Goal: Task Accomplishment & Management: Manage account settings

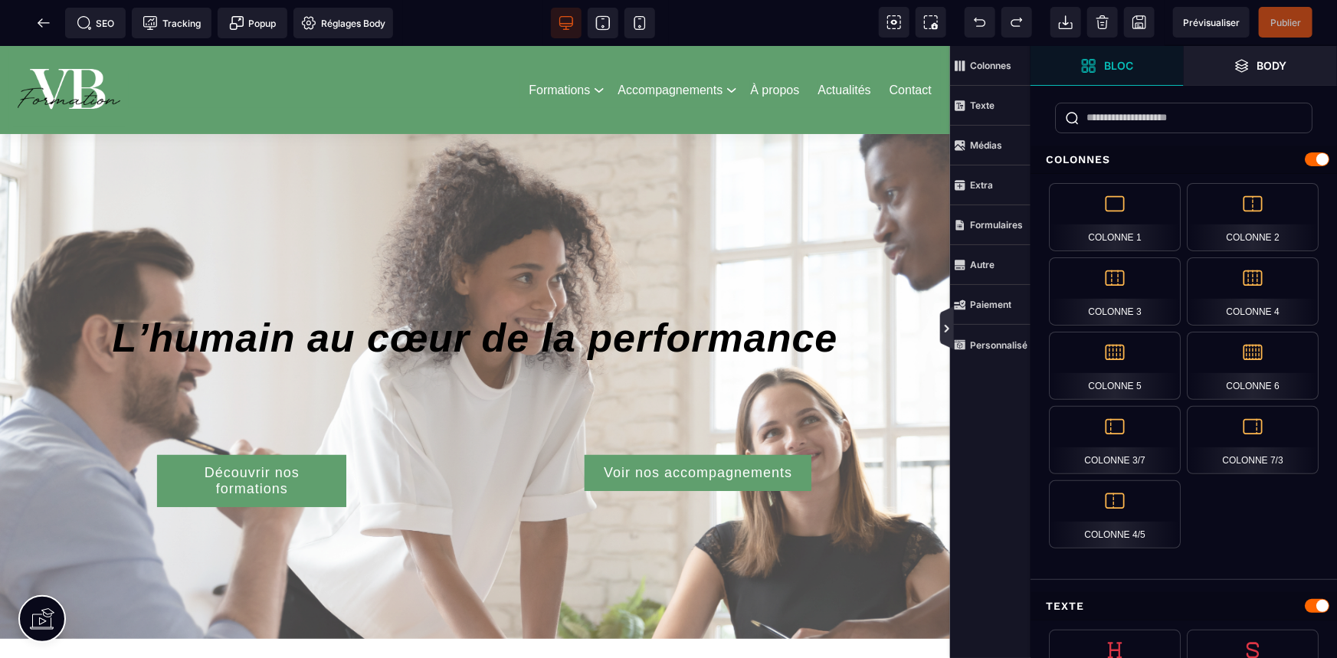
click at [942, 329] on icon at bounding box center [947, 329] width 12 height 12
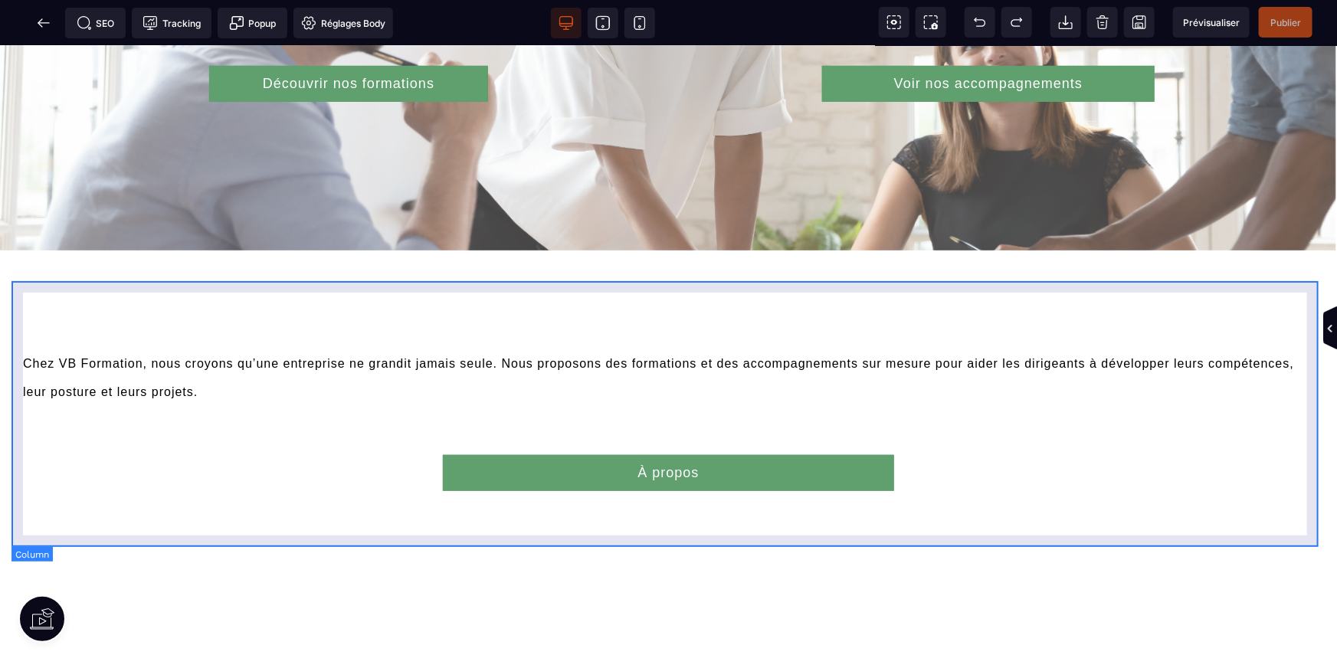
scroll to position [487, 0]
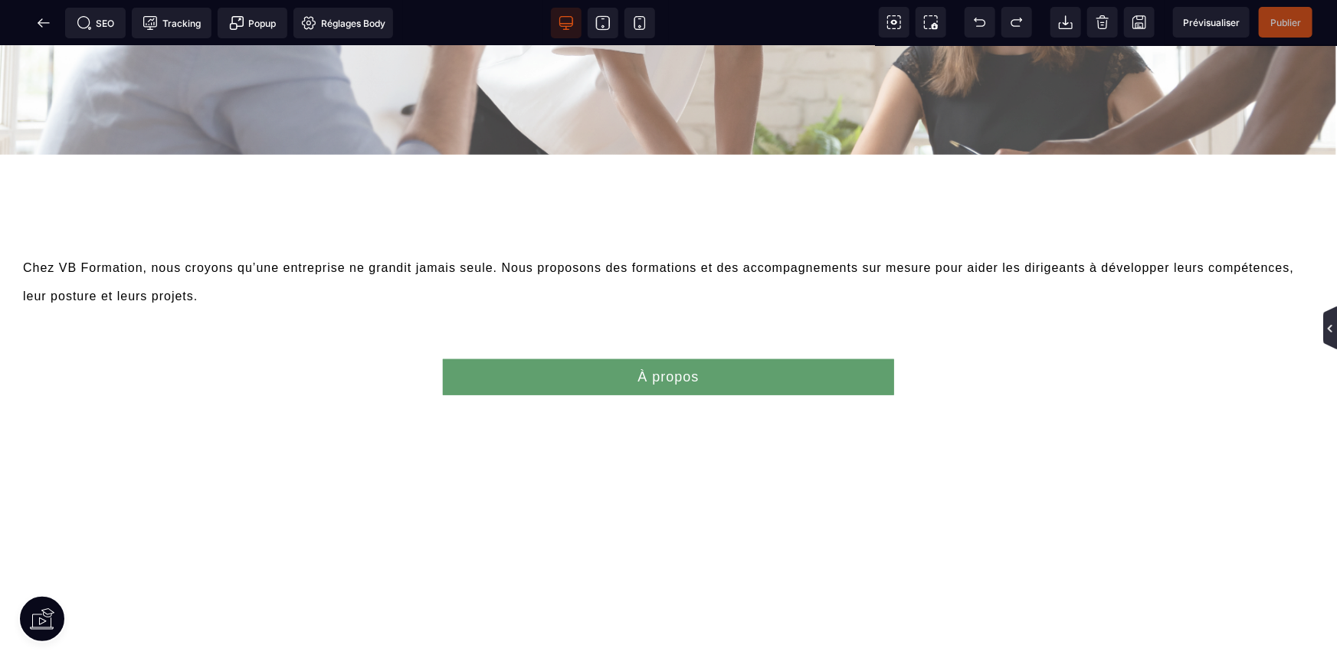
click at [1325, 333] on icon at bounding box center [1330, 329] width 12 height 12
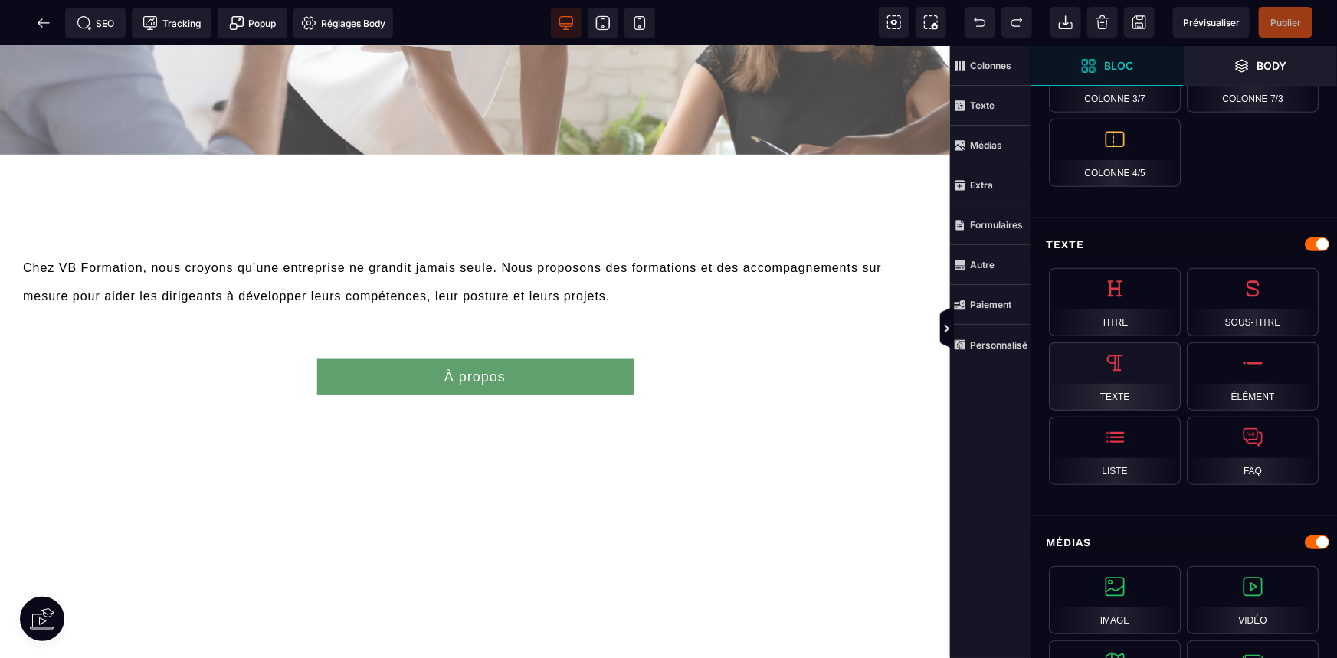
scroll to position [557, 0]
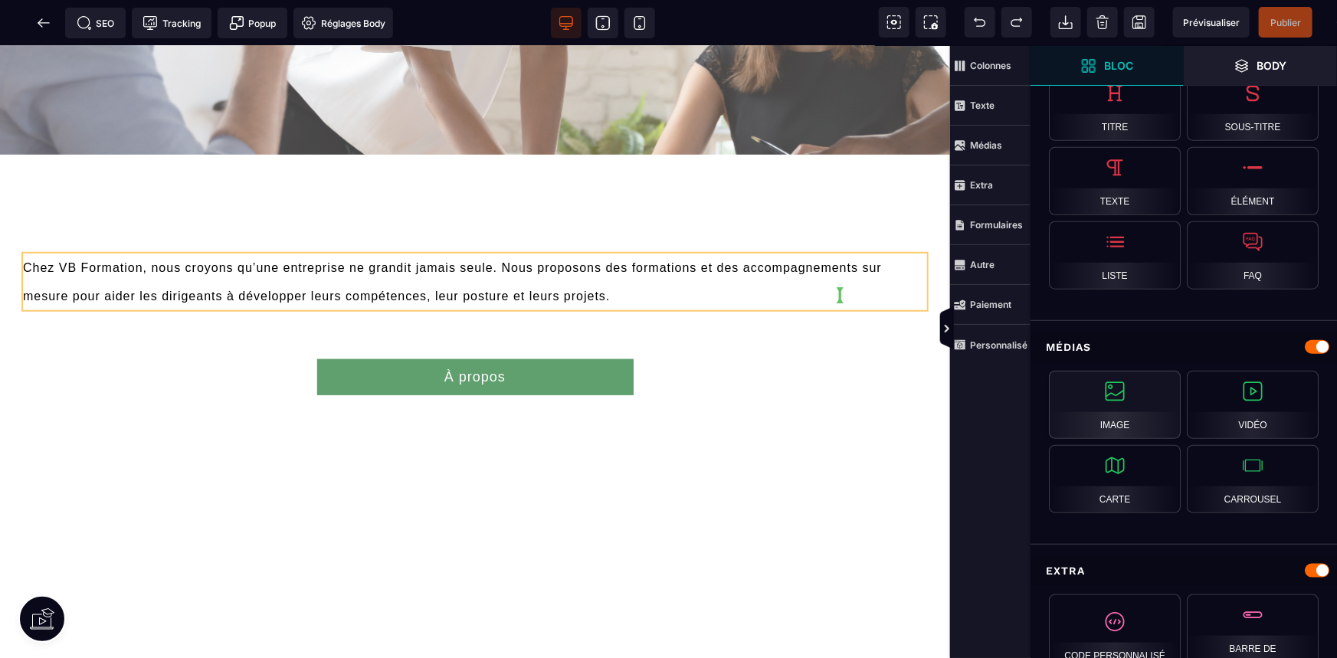
select select
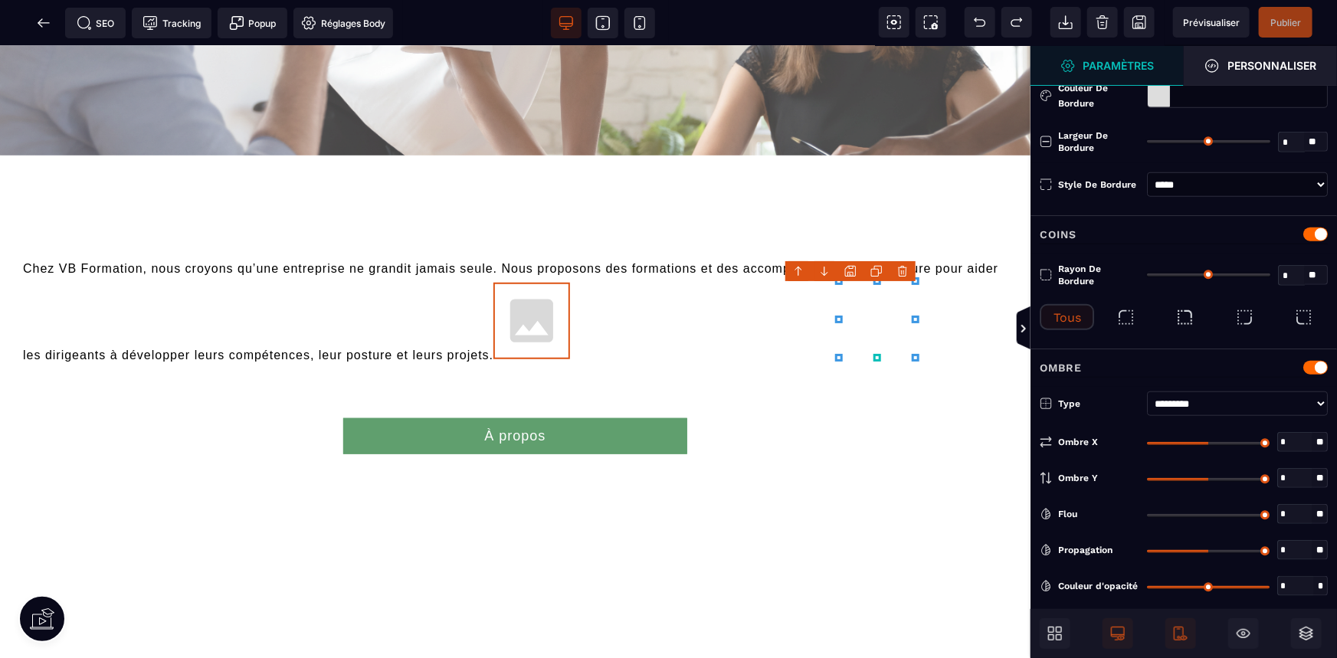
type input "*"
type input "***"
type input "*"
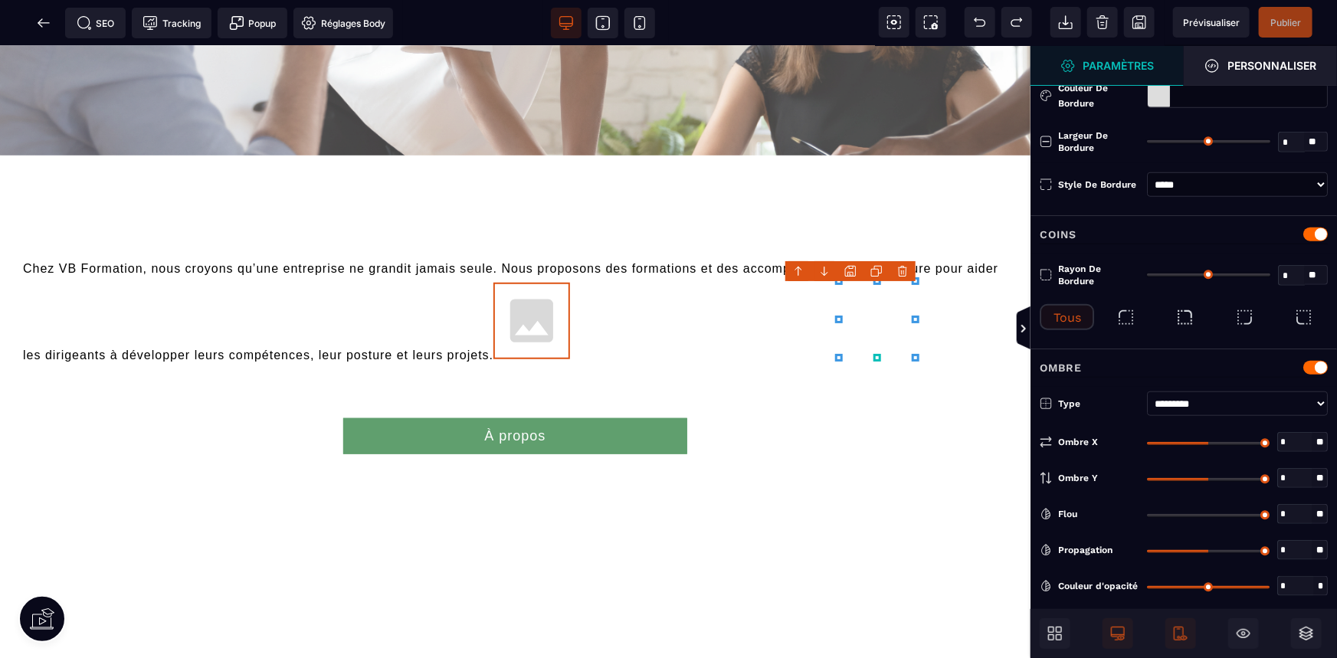
type input "*"
select select
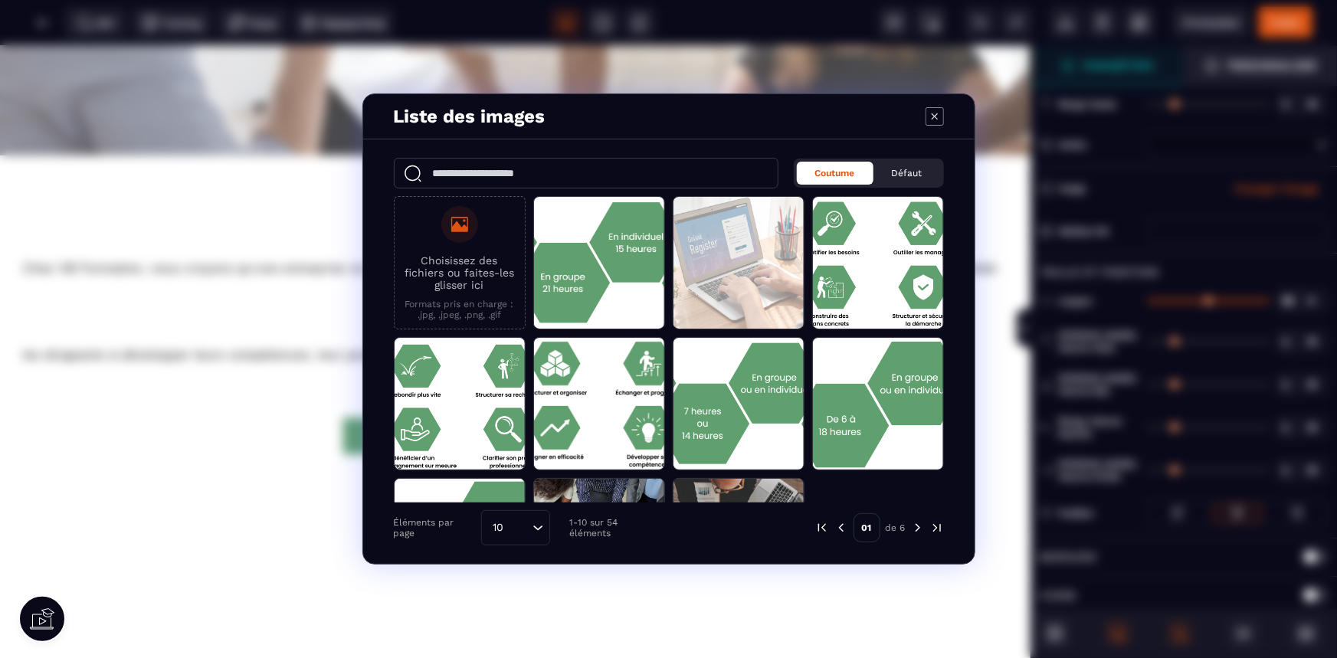
scroll to position [485, 0]
select select
click at [934, 526] on img "Modal window" at bounding box center [937, 528] width 14 height 14
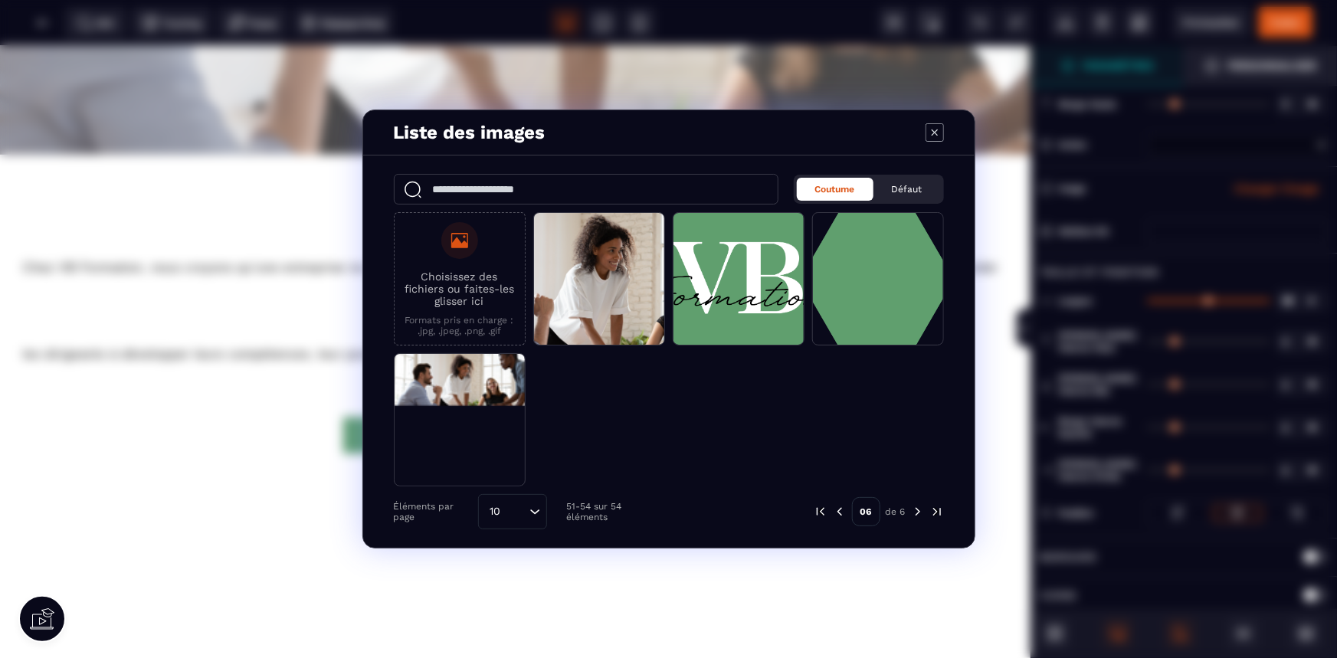
click at [834, 508] on img "Modal window" at bounding box center [840, 512] width 14 height 14
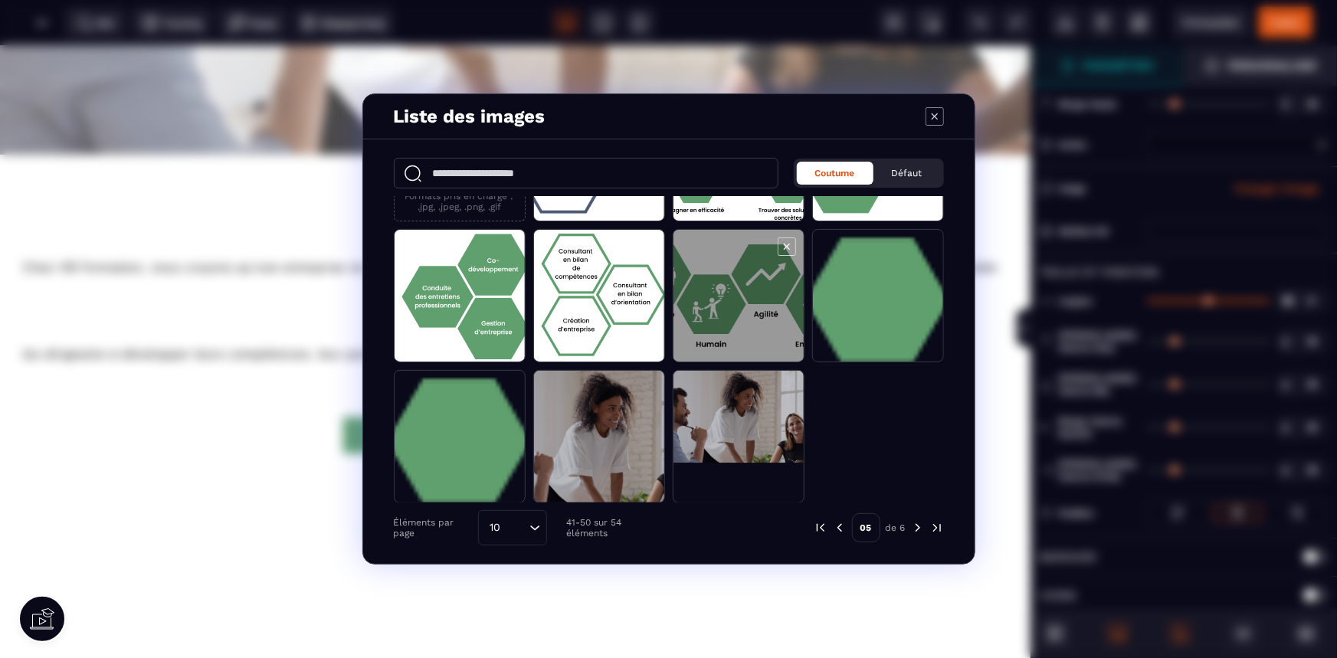
scroll to position [0, 0]
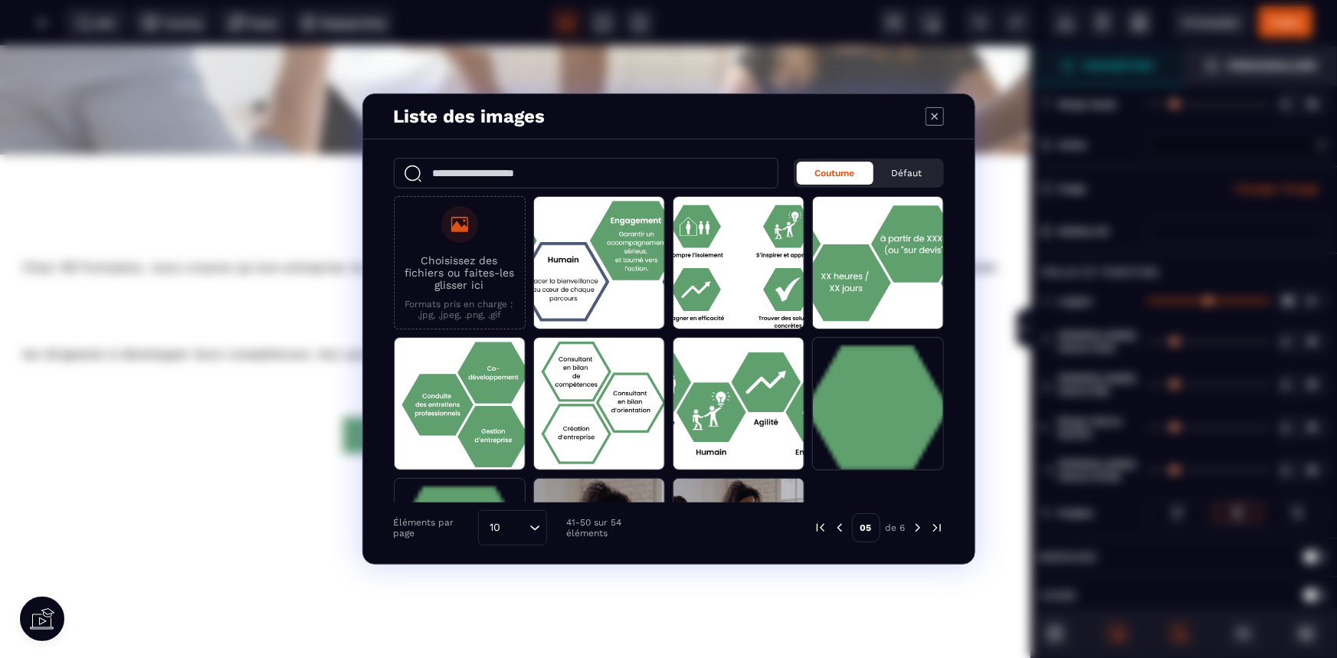
click at [840, 532] on img "Modal window" at bounding box center [840, 528] width 14 height 14
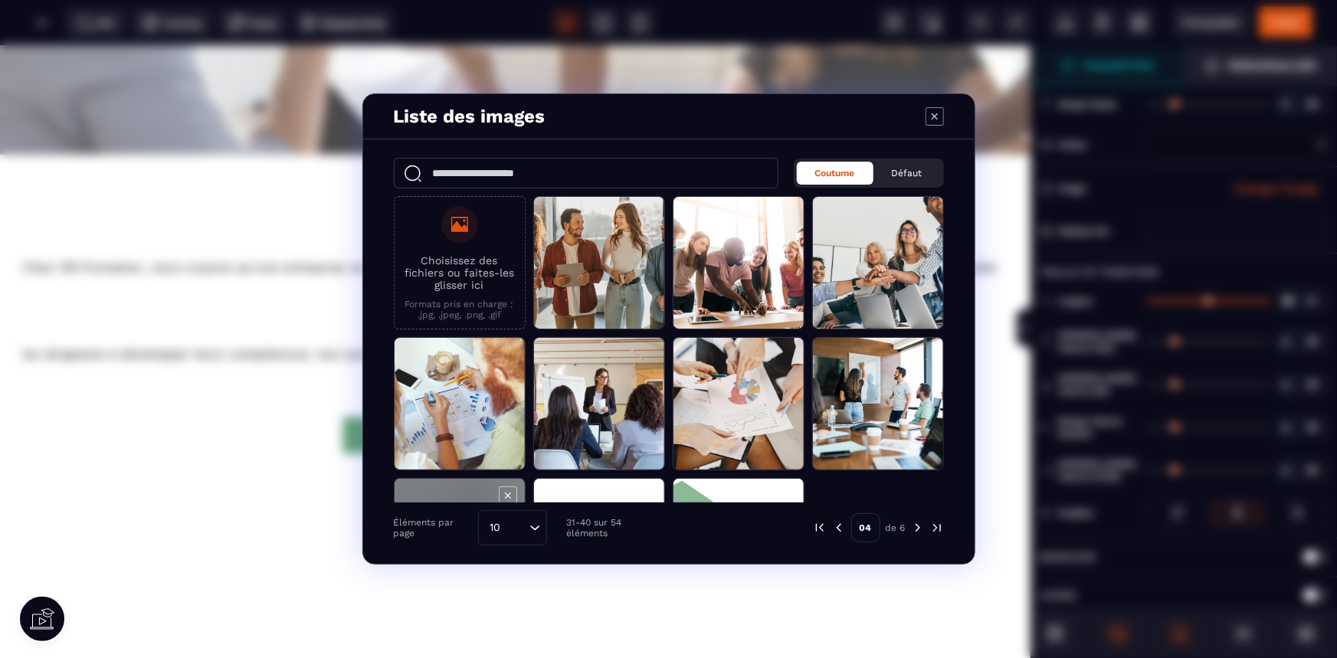
click at [451, 479] on span "Modal window" at bounding box center [460, 545] width 130 height 133
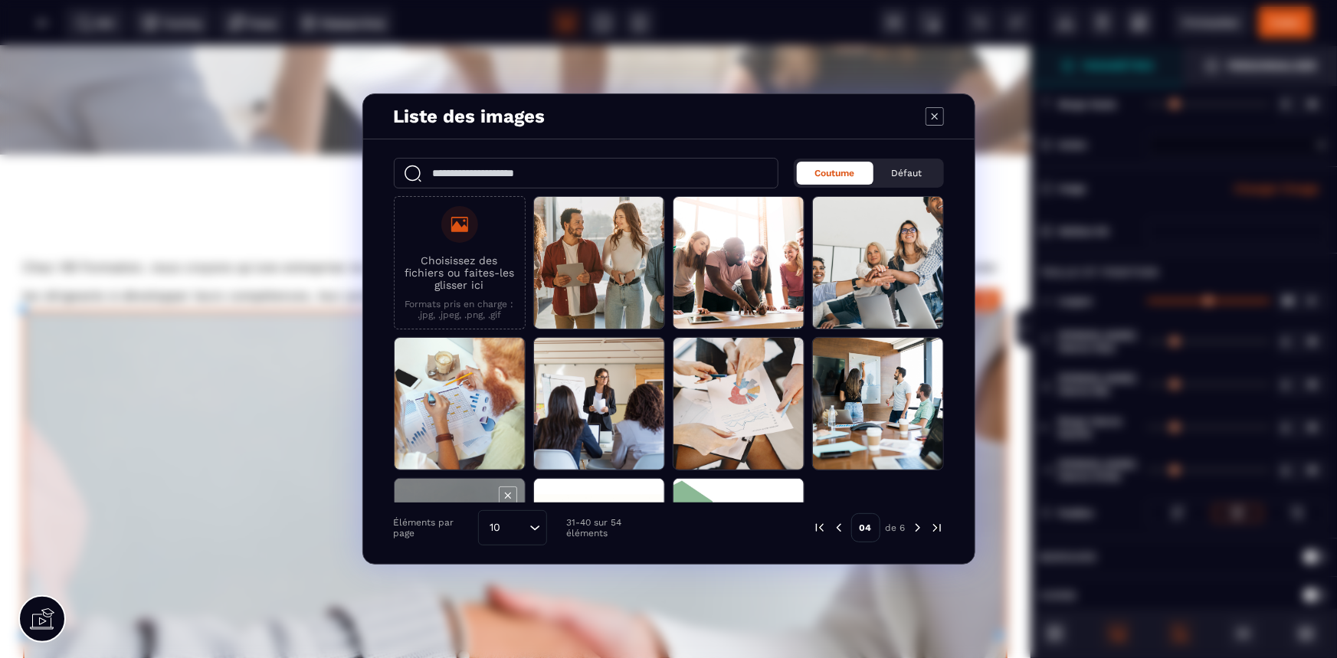
select select
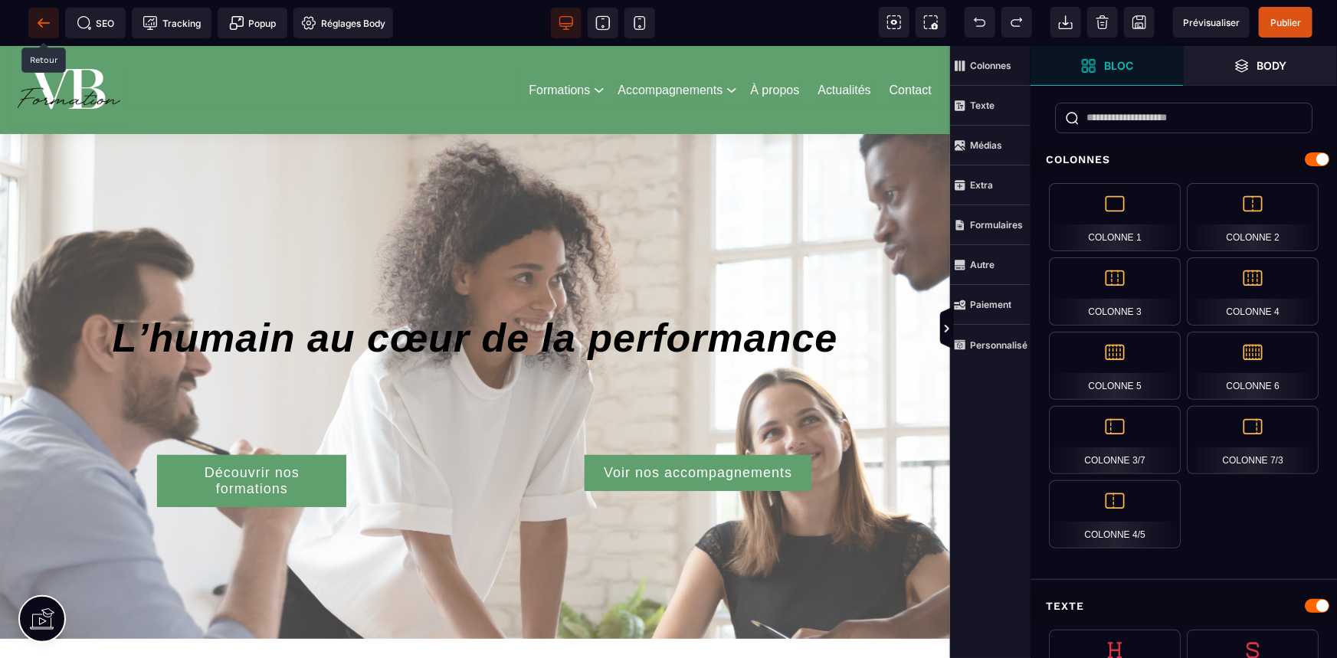
click at [41, 31] on span at bounding box center [43, 23] width 31 height 31
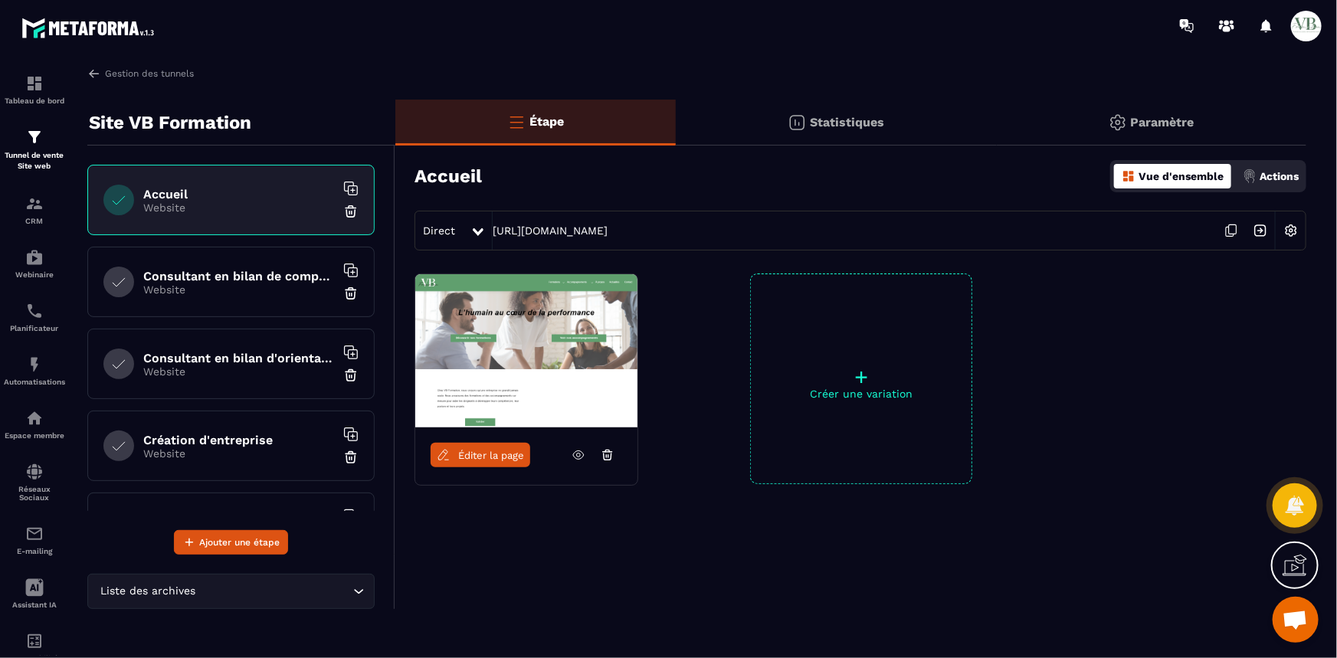
click at [343, 183] on icon at bounding box center [350, 188] width 15 height 15
drag, startPoint x: 252, startPoint y: 266, endPoint x: 262, endPoint y: 262, distance: 10.7
click at [251, 266] on div "Consultant en bilan de compétences Website" at bounding box center [230, 282] width 287 height 70
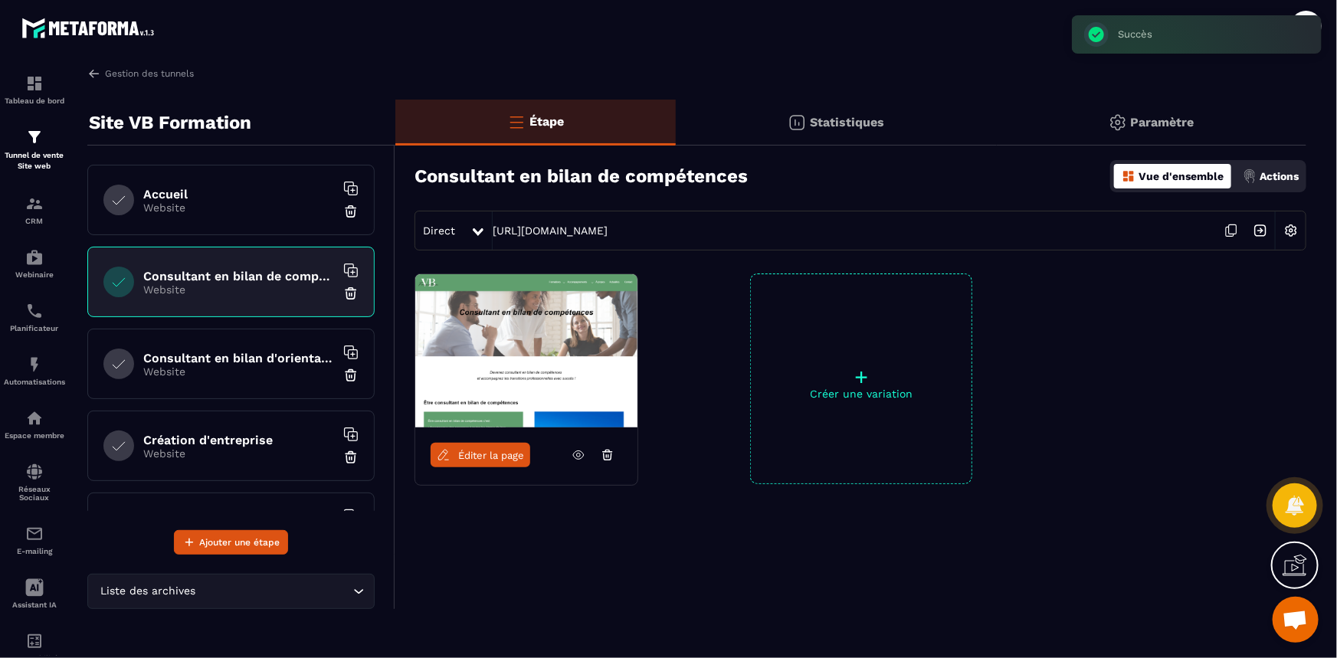
click at [349, 268] on icon at bounding box center [353, 272] width 9 height 9
click at [245, 351] on h6 "Consultant en bilan d'orientation" at bounding box center [239, 358] width 192 height 15
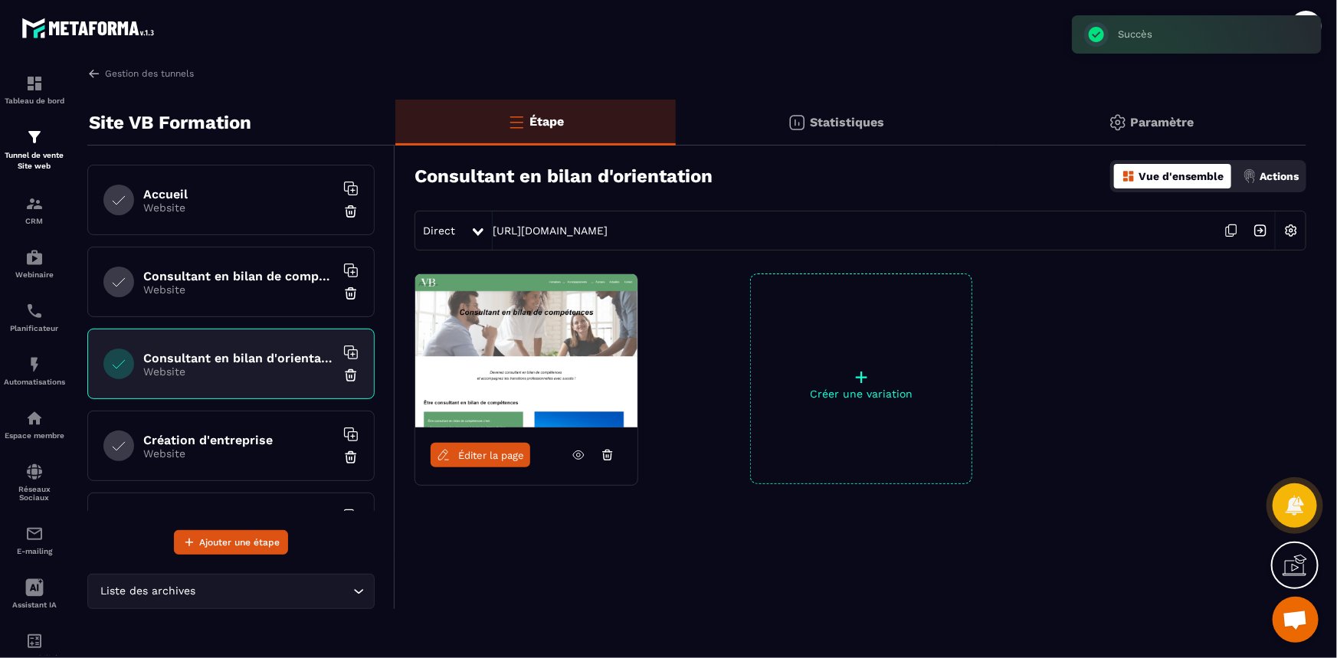
click at [343, 347] on icon at bounding box center [350, 352] width 15 height 15
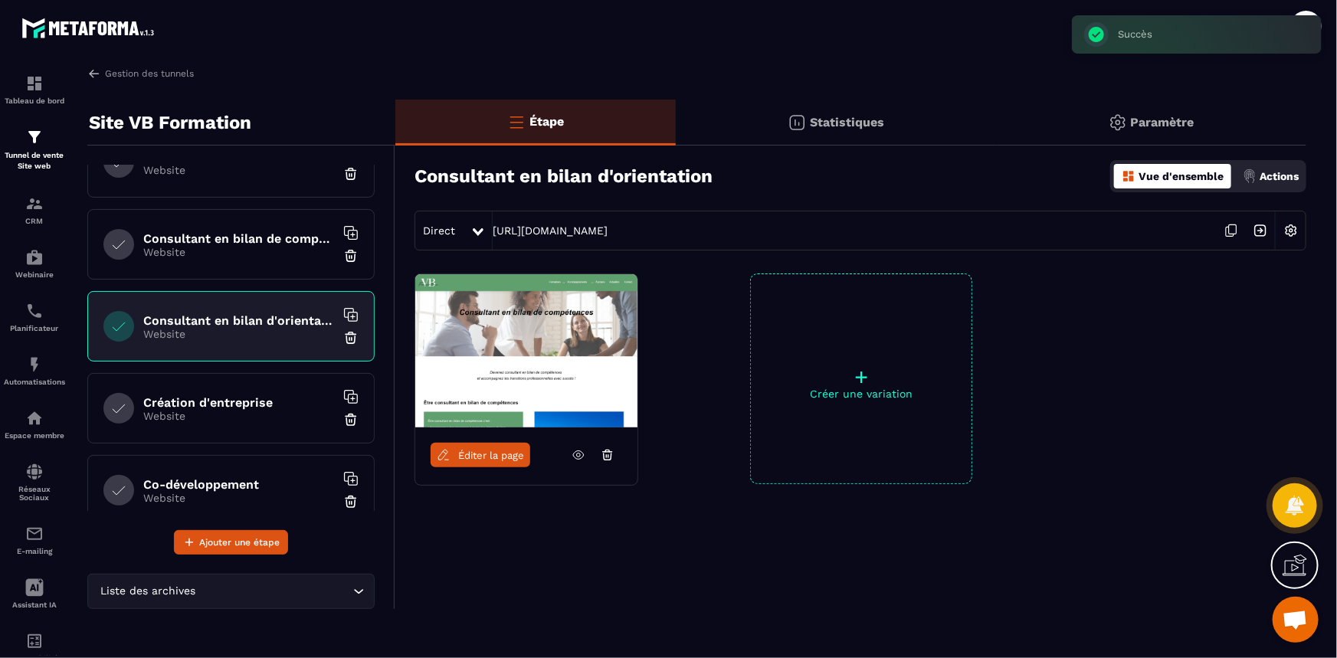
scroll to position [69, 0]
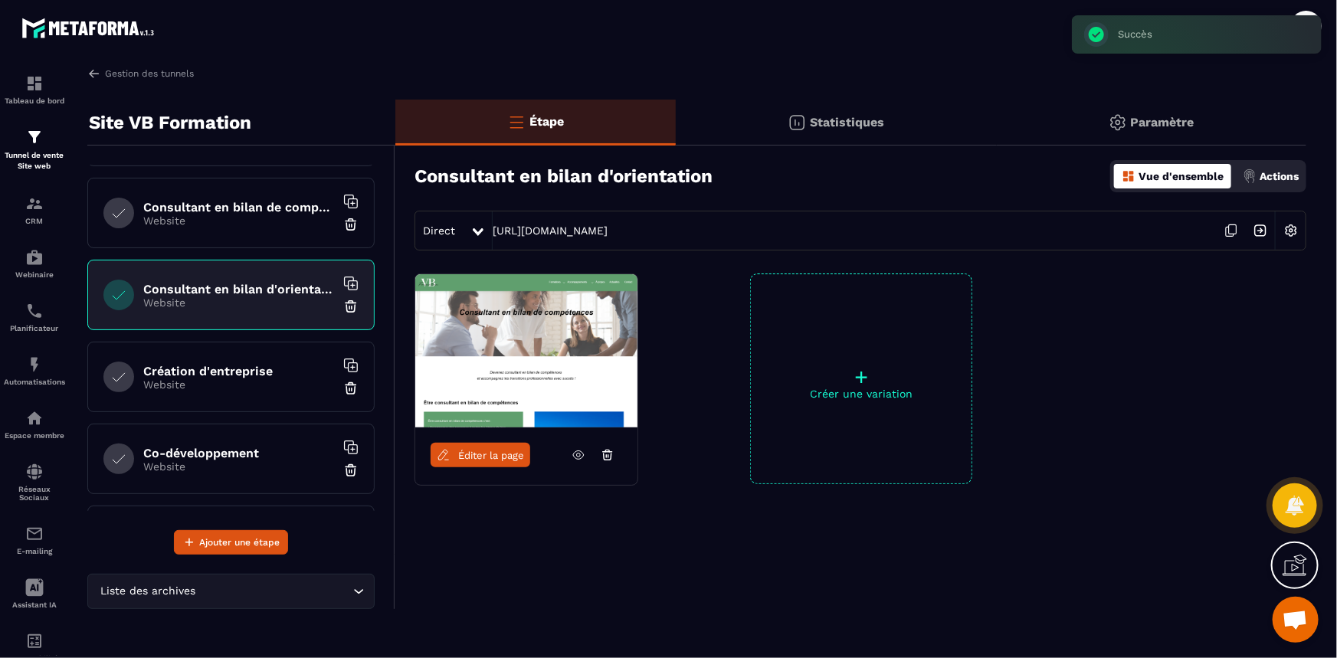
click at [285, 372] on h6 "Création d'entreprise" at bounding box center [239, 371] width 192 height 15
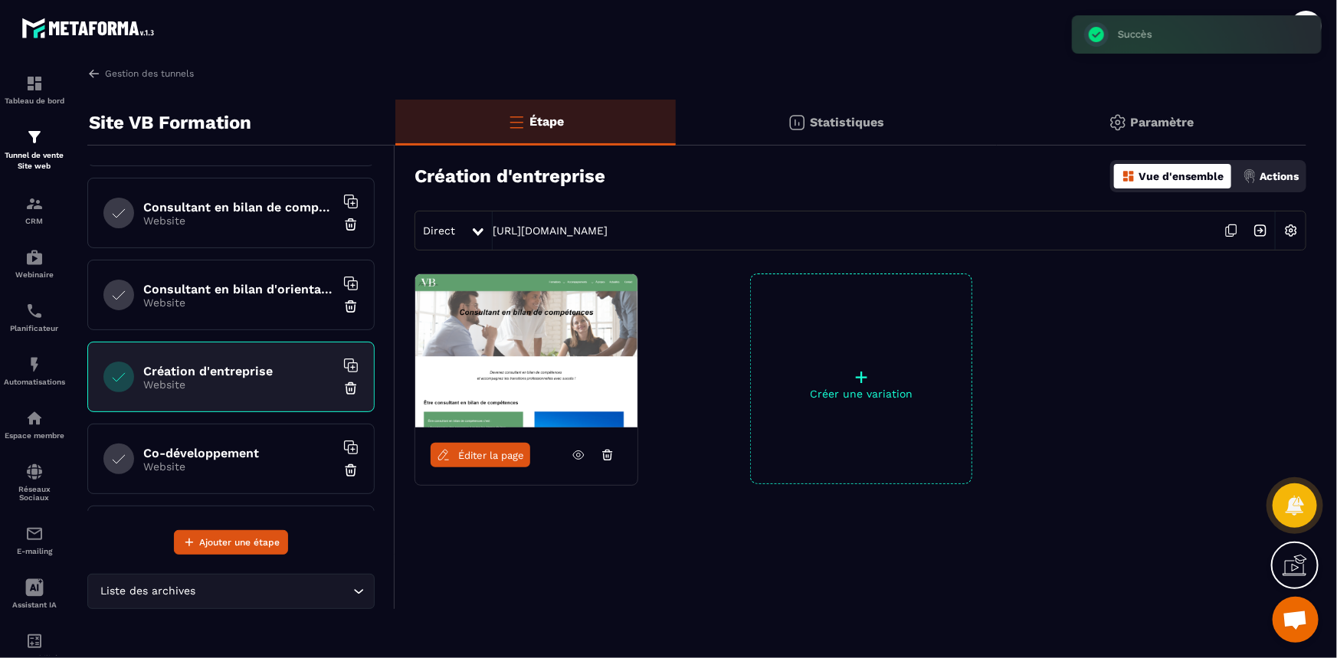
click at [343, 359] on icon at bounding box center [350, 365] width 15 height 15
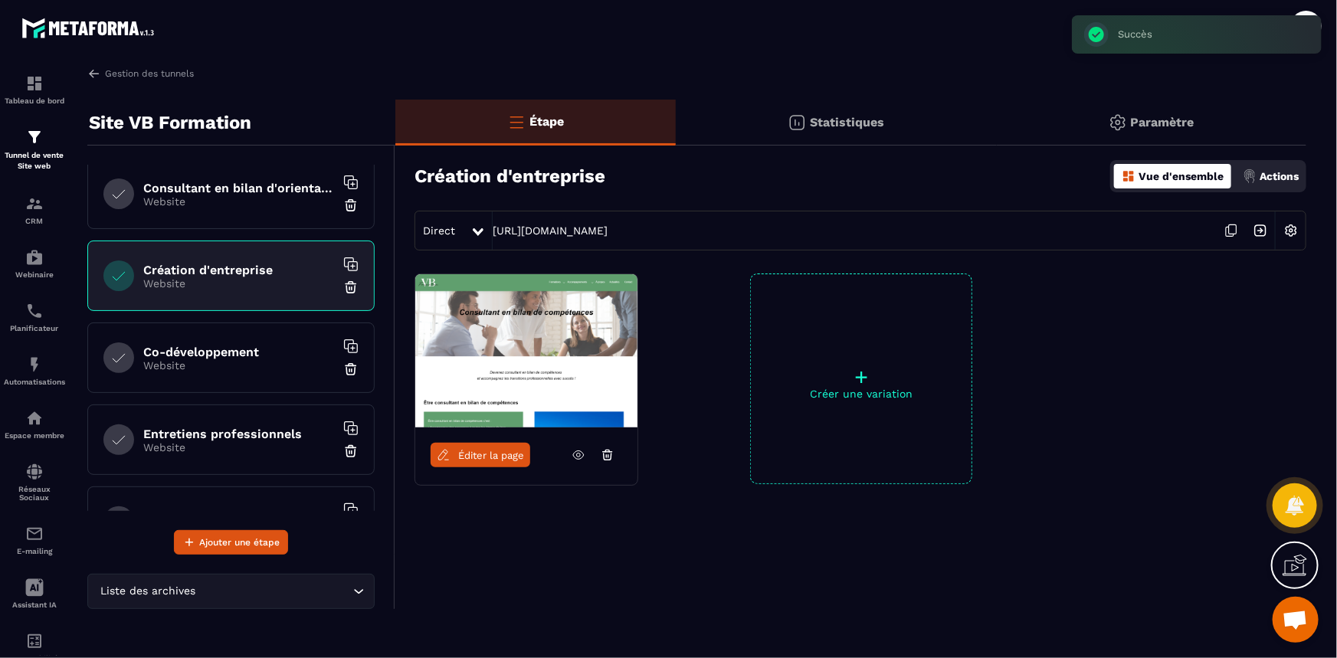
scroll to position [208, 0]
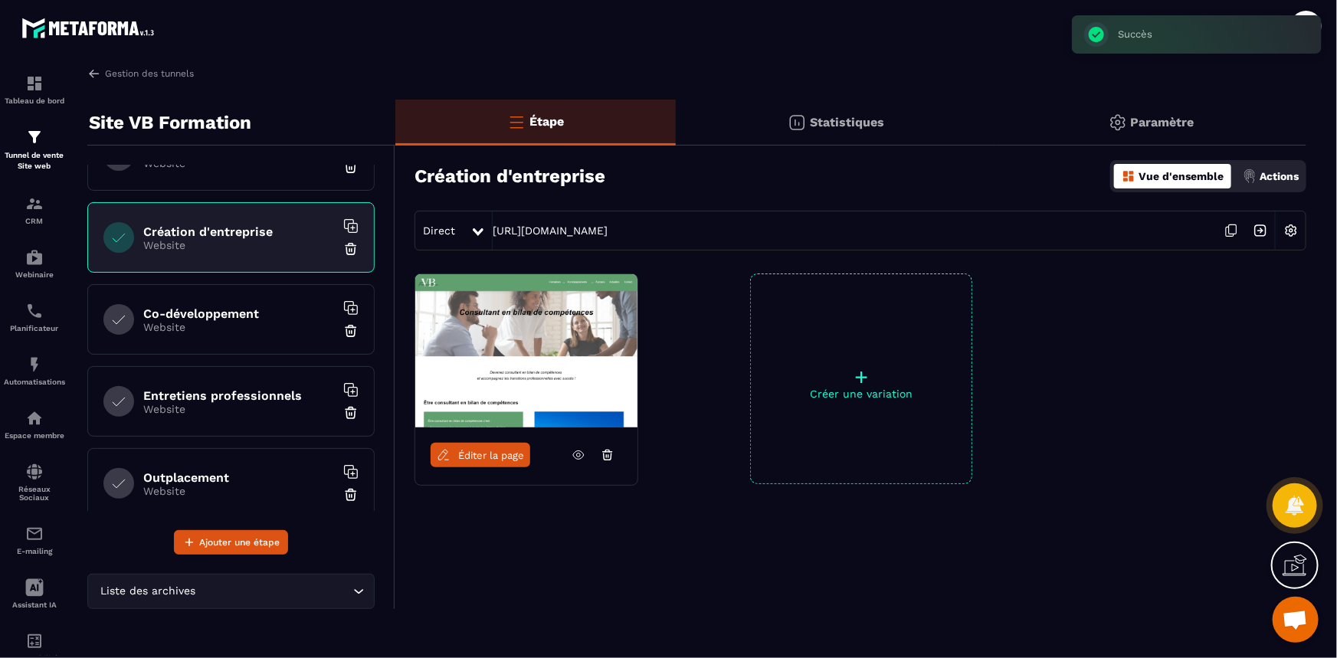
click at [254, 335] on div "Co-développement Website" at bounding box center [230, 319] width 287 height 70
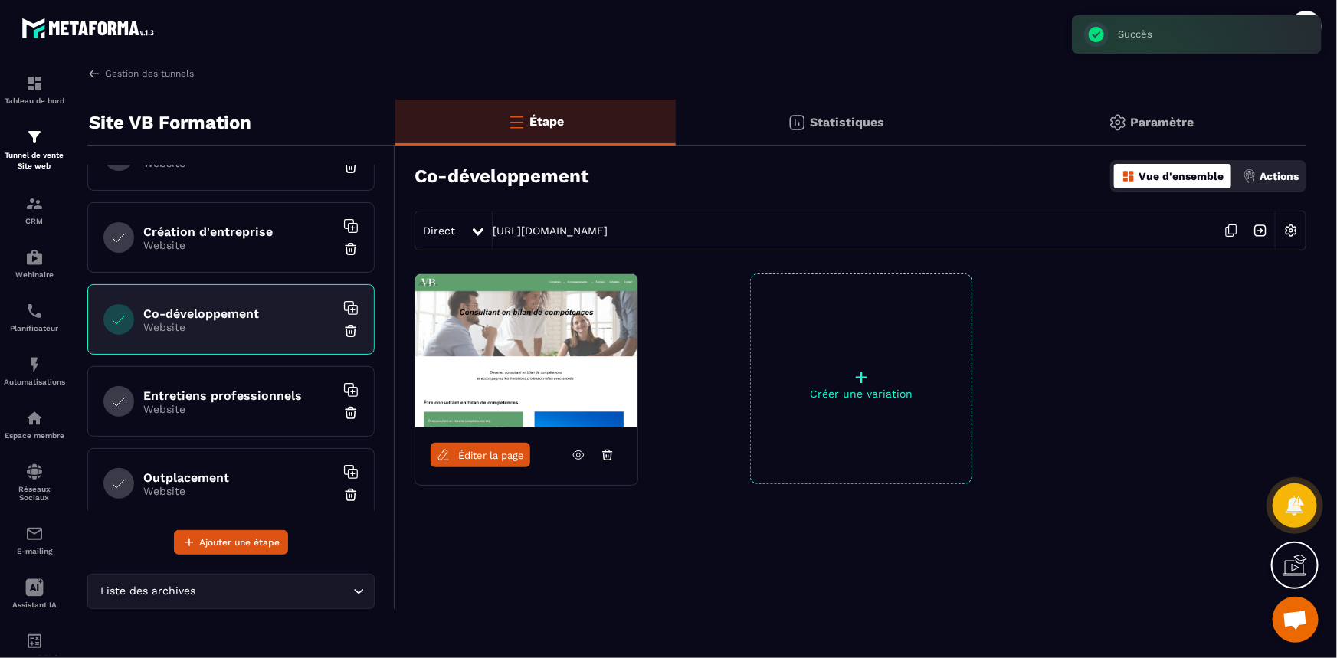
click at [343, 306] on icon at bounding box center [350, 307] width 15 height 15
click at [247, 405] on p "Website" at bounding box center [239, 409] width 192 height 12
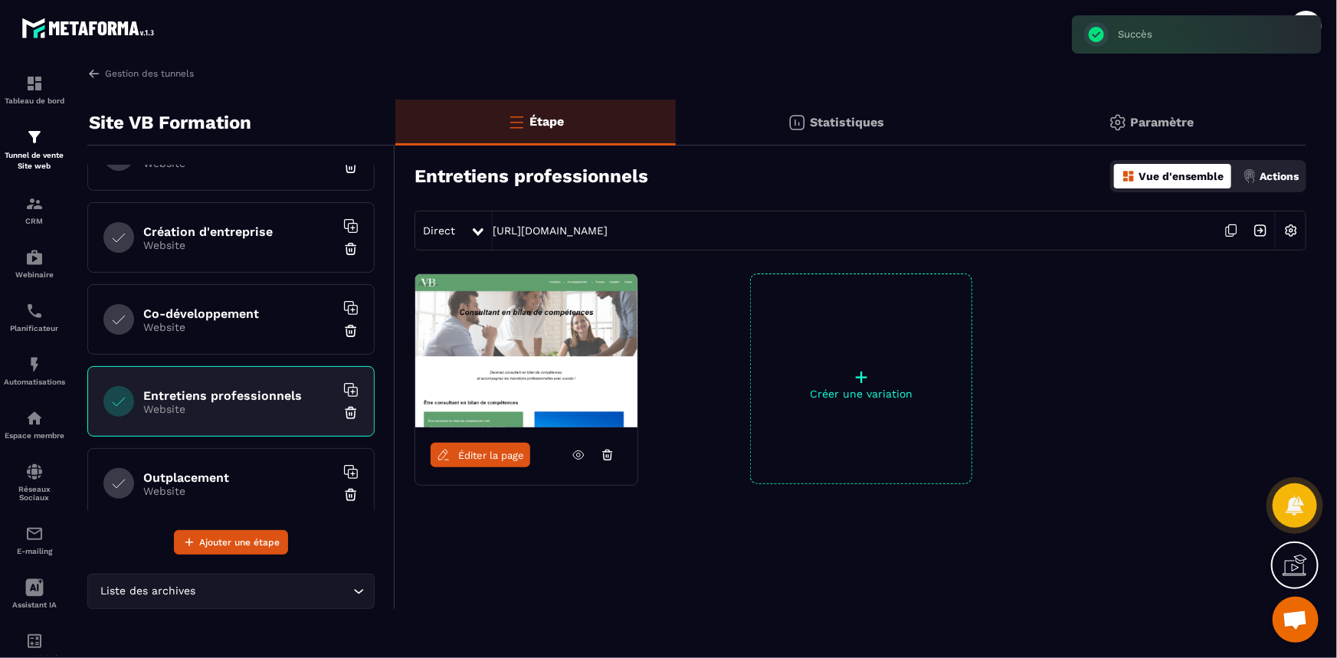
click at [349, 388] on icon at bounding box center [353, 392] width 9 height 9
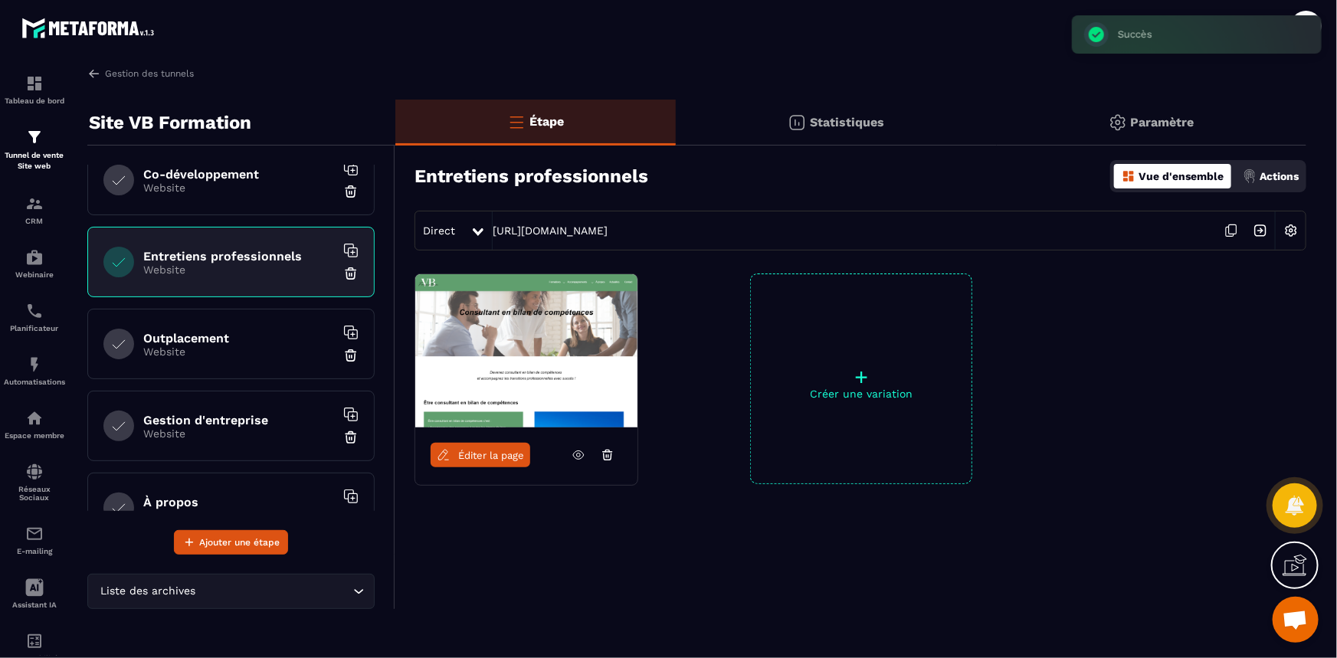
click at [239, 333] on h6 "Outplacement" at bounding box center [239, 338] width 192 height 15
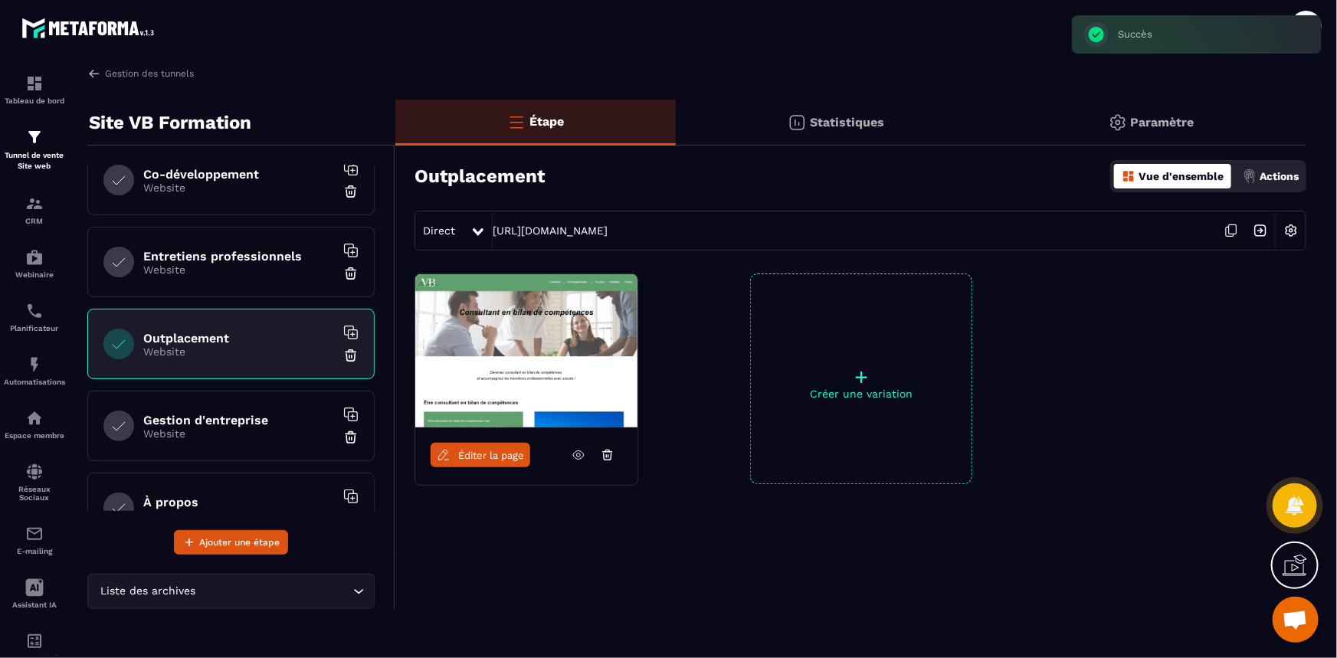
click at [343, 329] on icon at bounding box center [350, 332] width 15 height 15
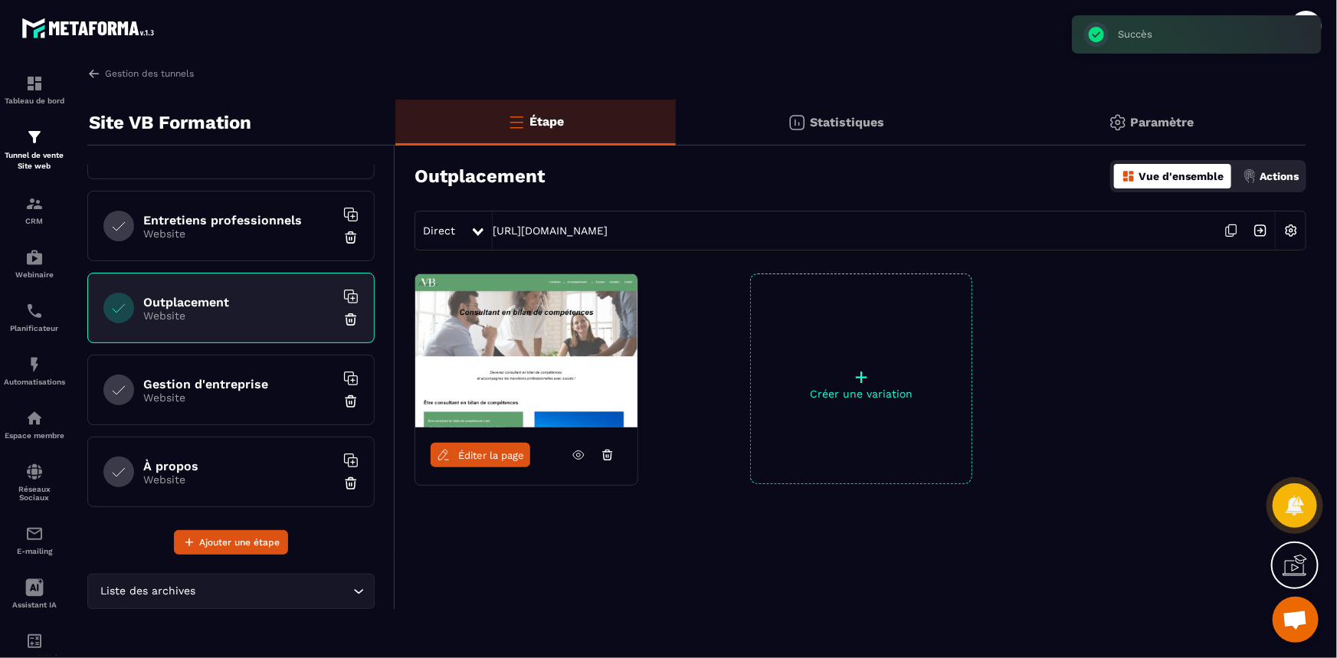
scroll to position [418, 0]
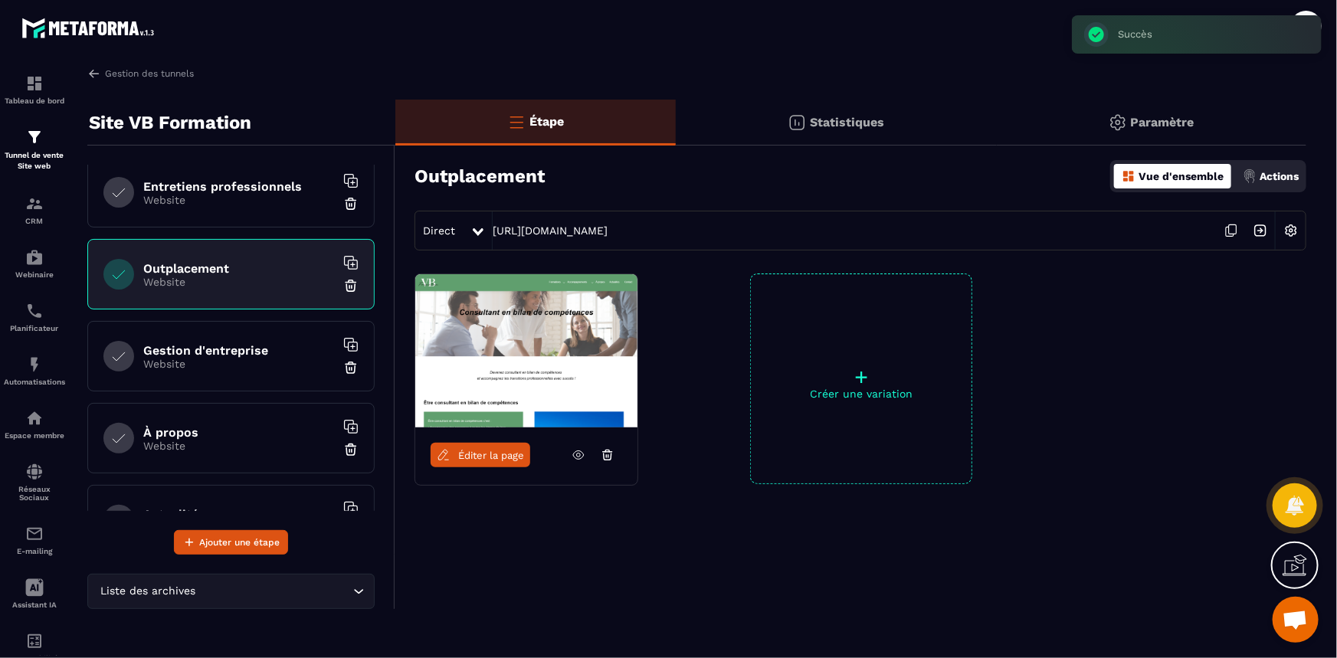
click at [236, 346] on h6 "Gestion d'entreprise" at bounding box center [239, 350] width 192 height 15
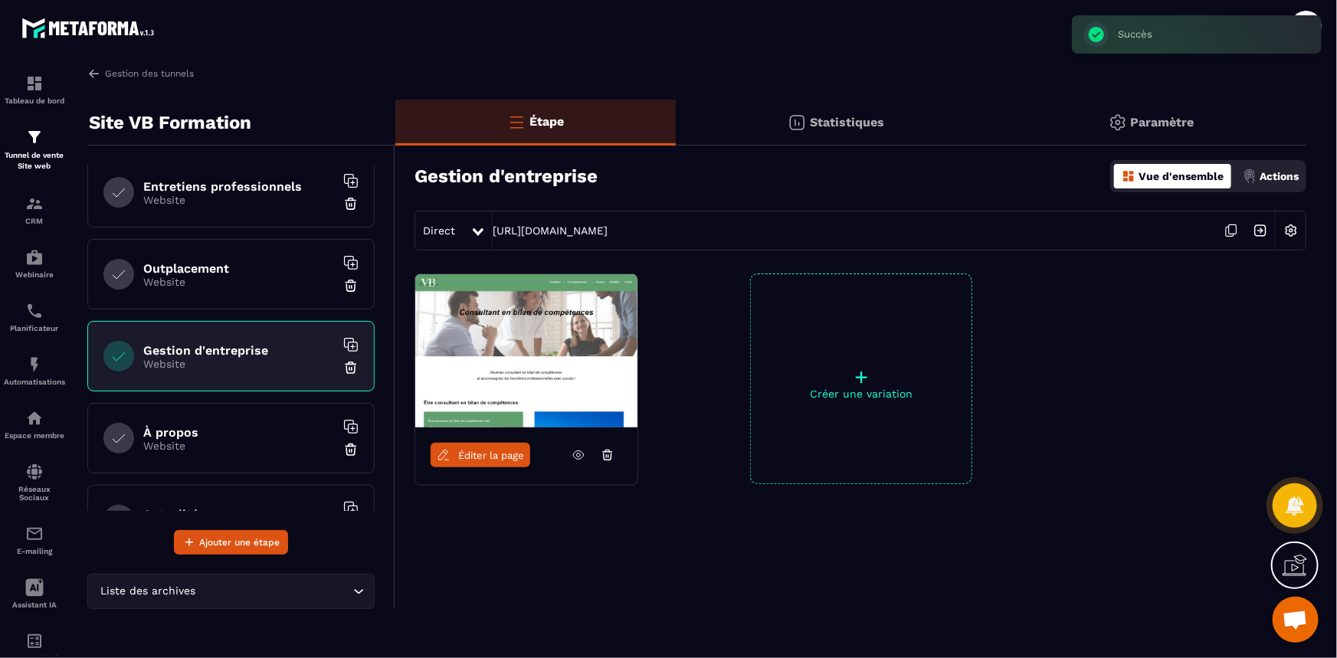
click at [343, 342] on icon at bounding box center [350, 344] width 15 height 15
click at [228, 431] on h6 "À propos" at bounding box center [239, 432] width 192 height 15
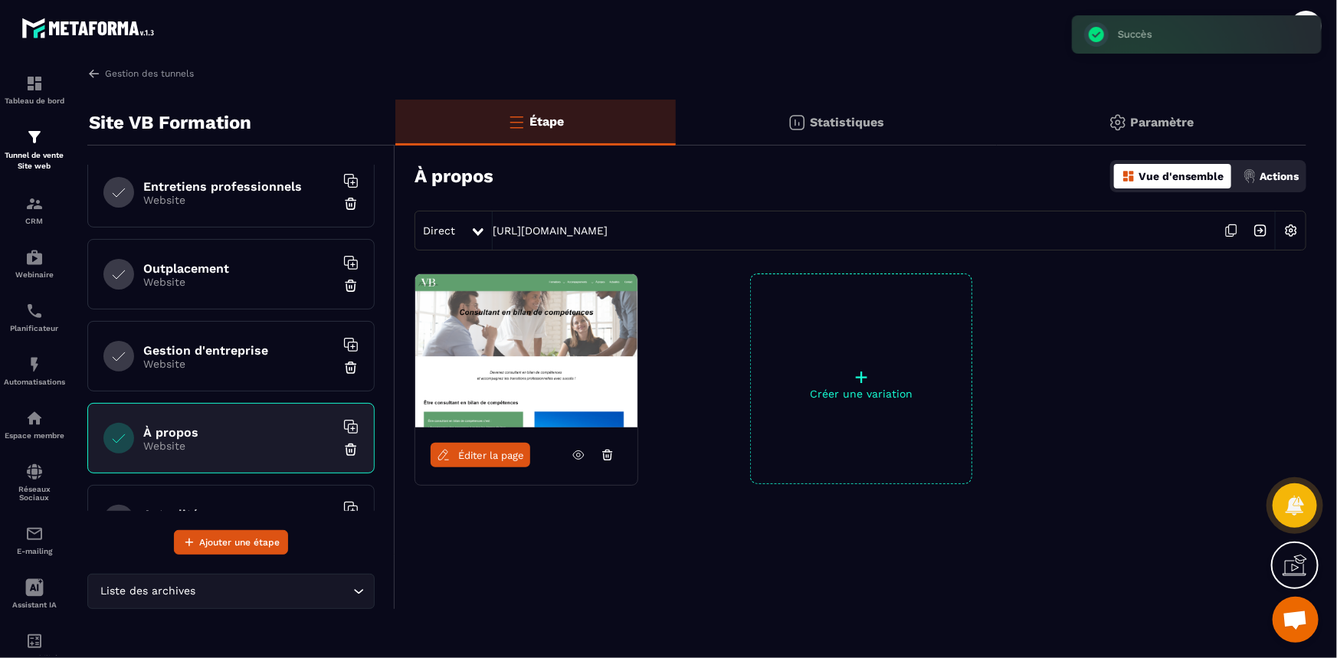
click at [345, 428] on icon at bounding box center [349, 425] width 9 height 9
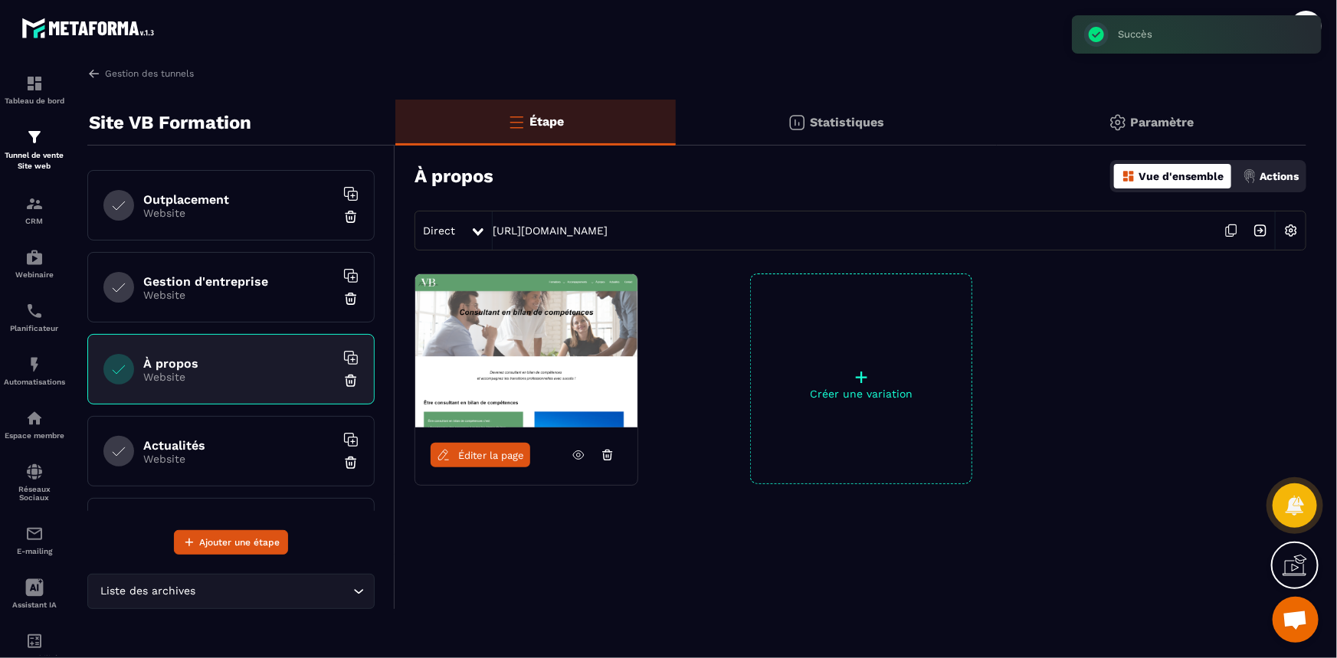
scroll to position [487, 0]
click at [238, 431] on div "Actualités Website" at bounding box center [230, 450] width 287 height 70
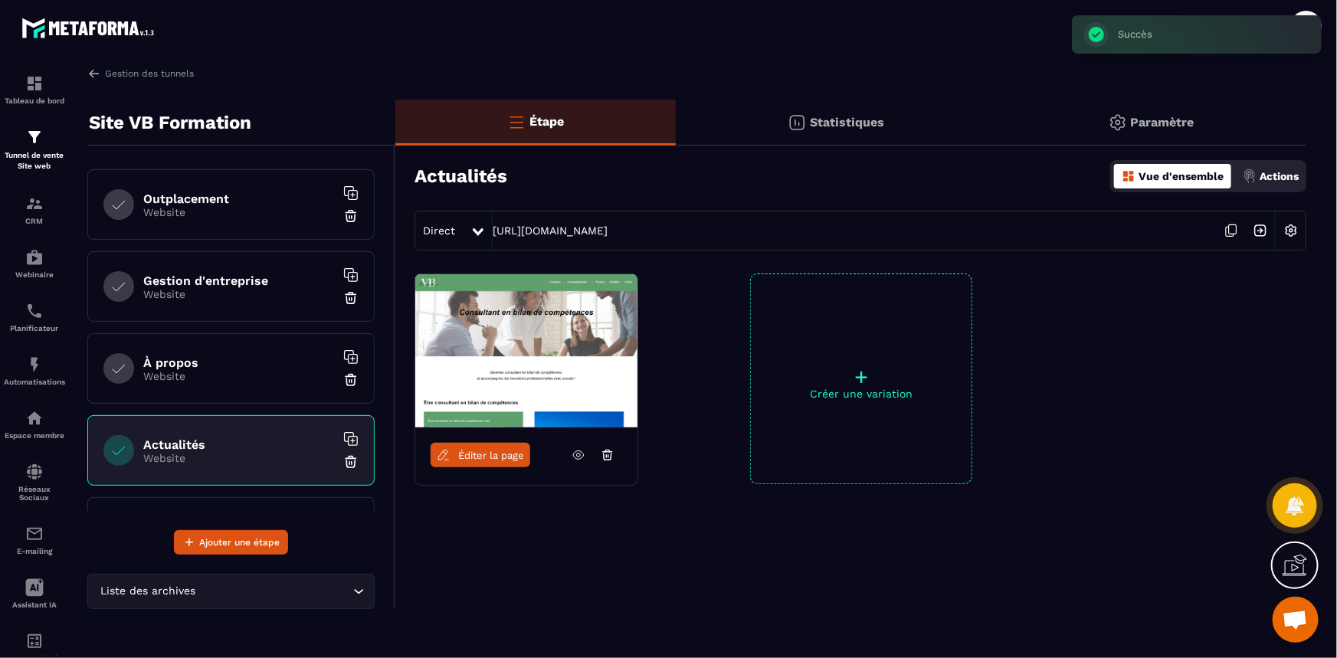
click at [344, 437] on icon at bounding box center [350, 438] width 15 height 15
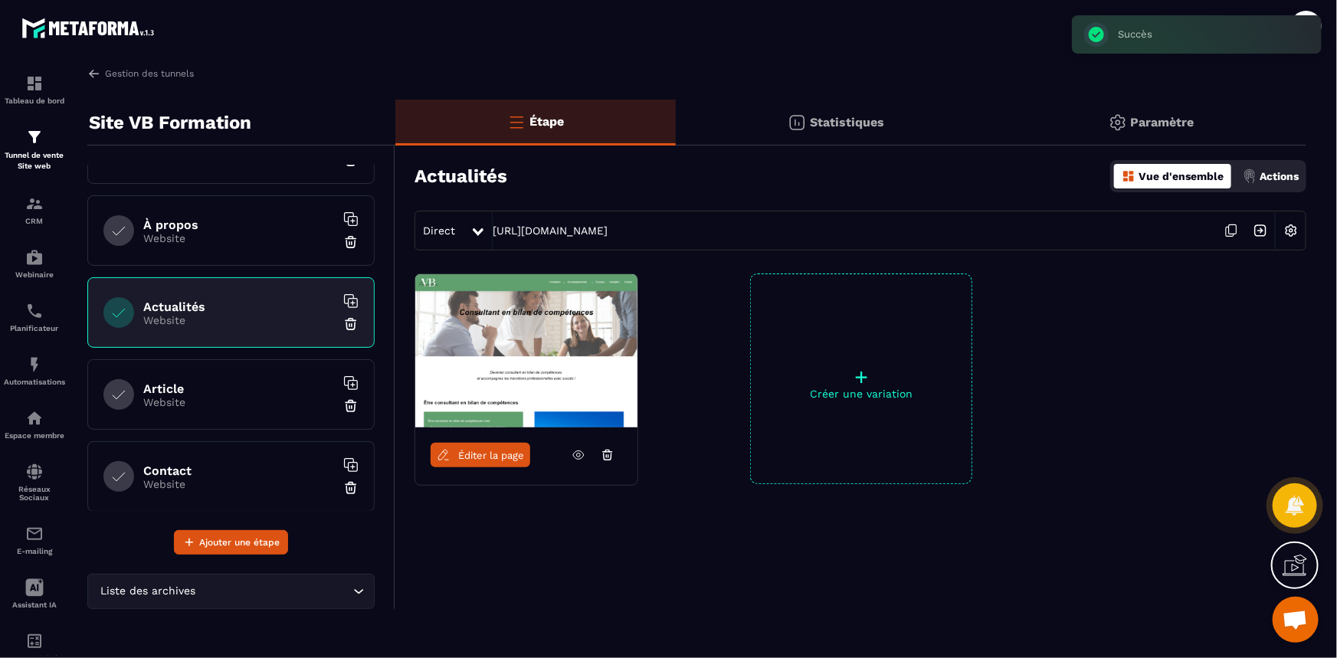
scroll to position [627, 0]
click at [254, 401] on p "Website" at bounding box center [239, 401] width 192 height 12
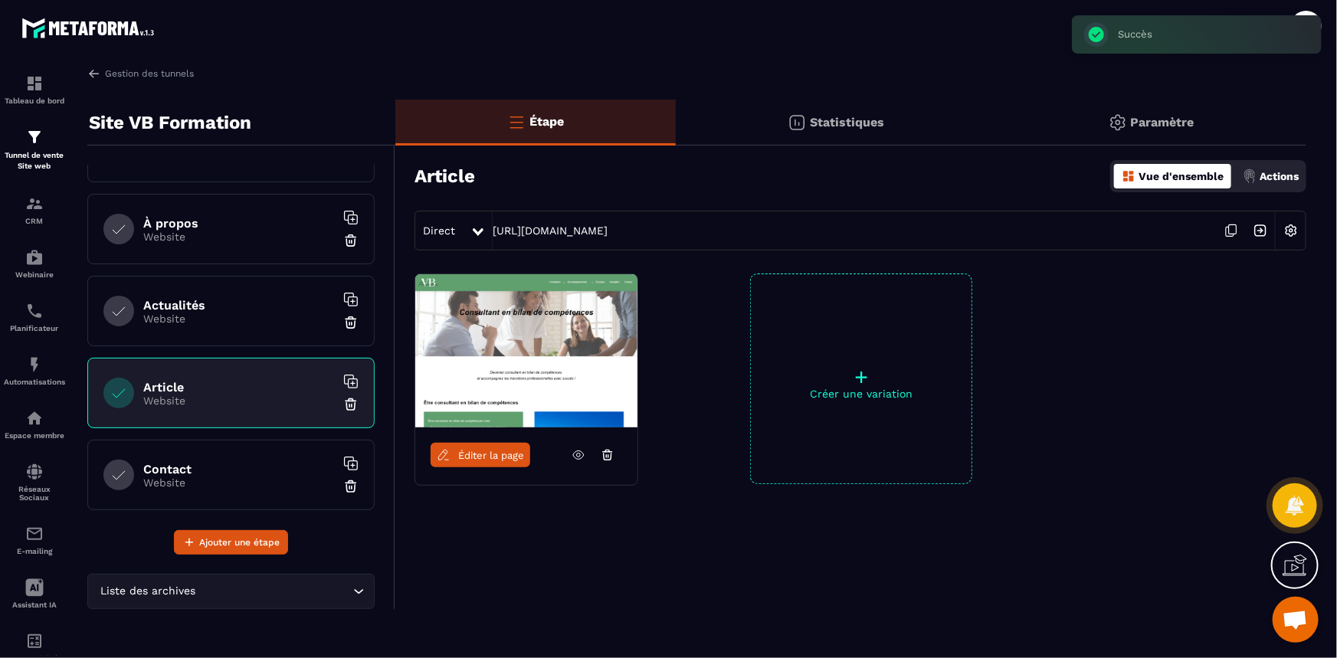
click at [343, 378] on icon at bounding box center [350, 381] width 15 height 15
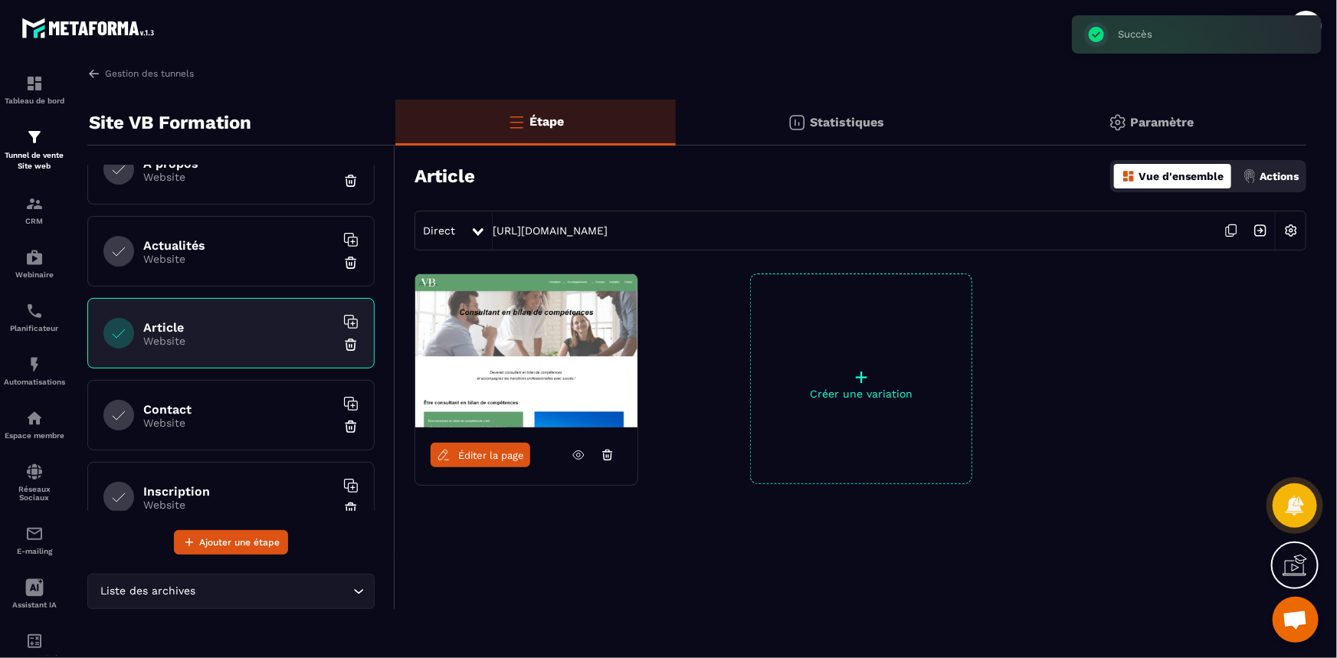
scroll to position [766, 0]
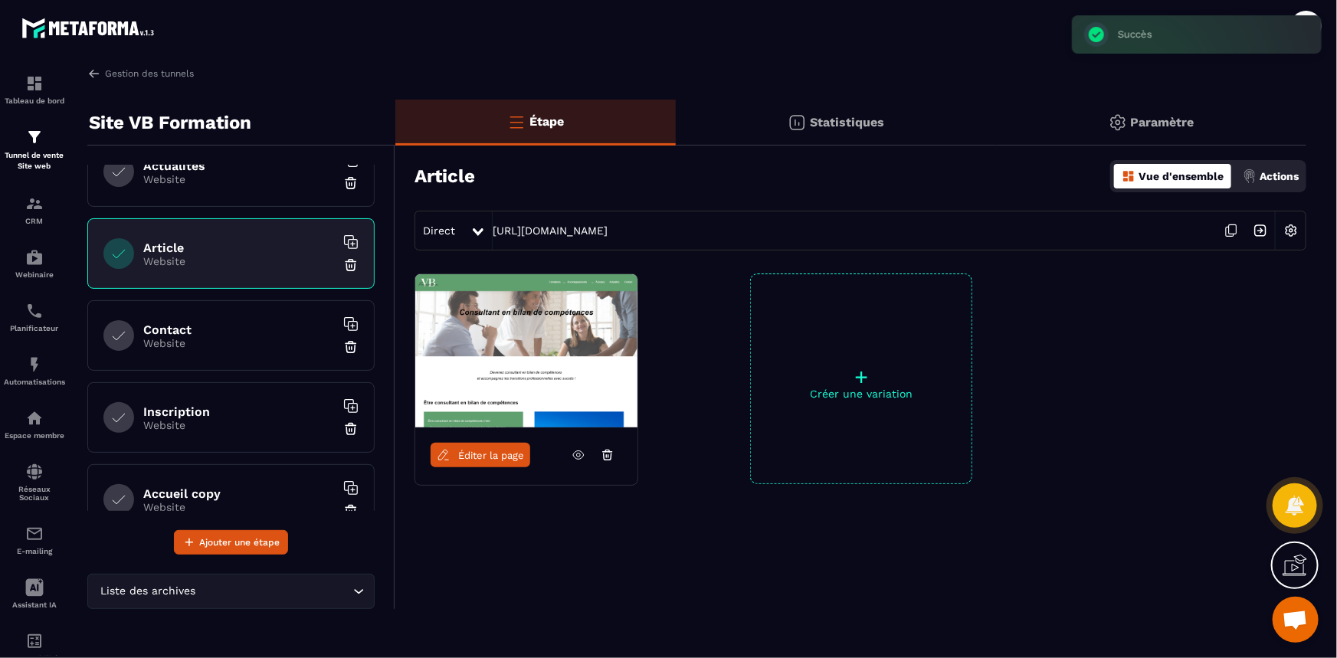
click at [218, 344] on p "Website" at bounding box center [239, 343] width 192 height 12
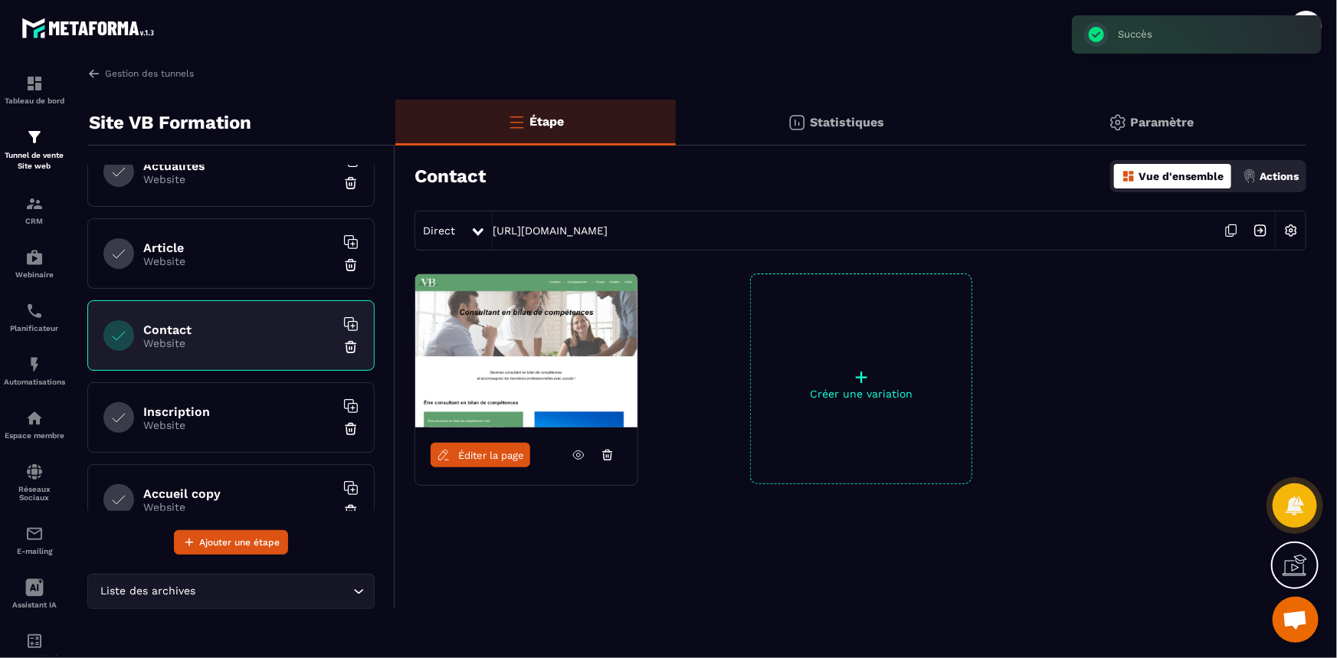
click at [343, 322] on icon at bounding box center [350, 323] width 15 height 15
click at [222, 419] on p "Website" at bounding box center [239, 425] width 192 height 12
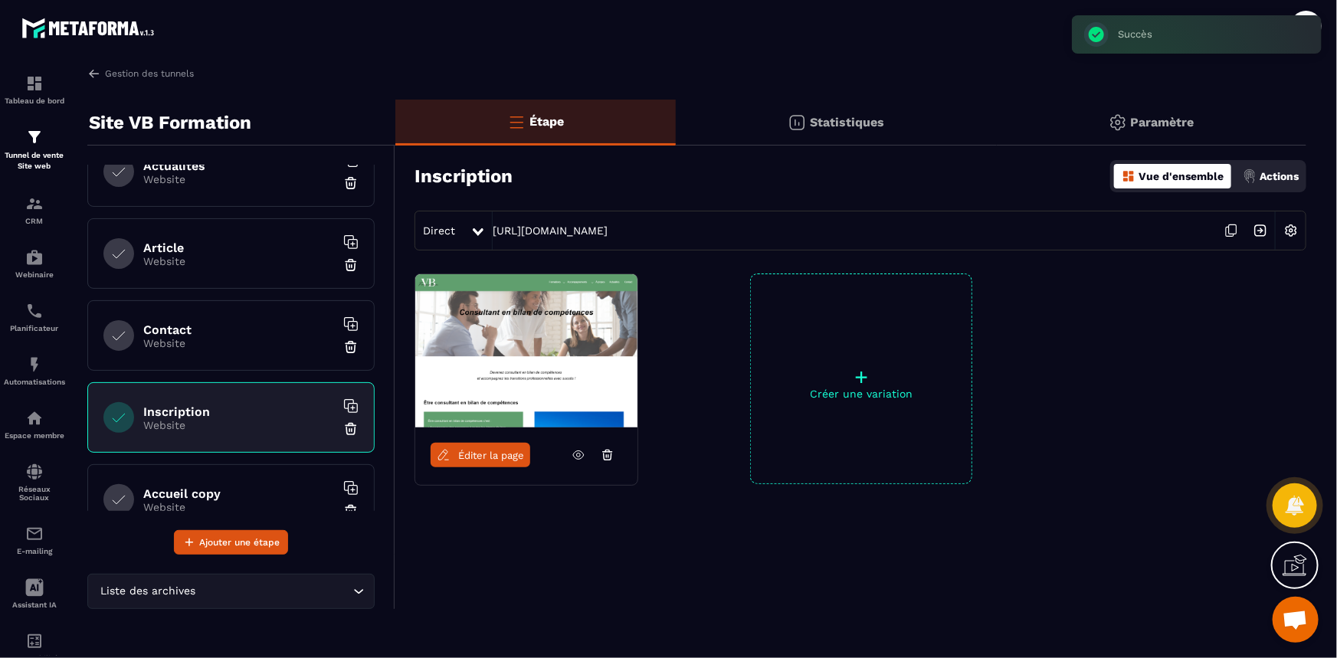
click at [344, 401] on icon at bounding box center [350, 405] width 15 height 15
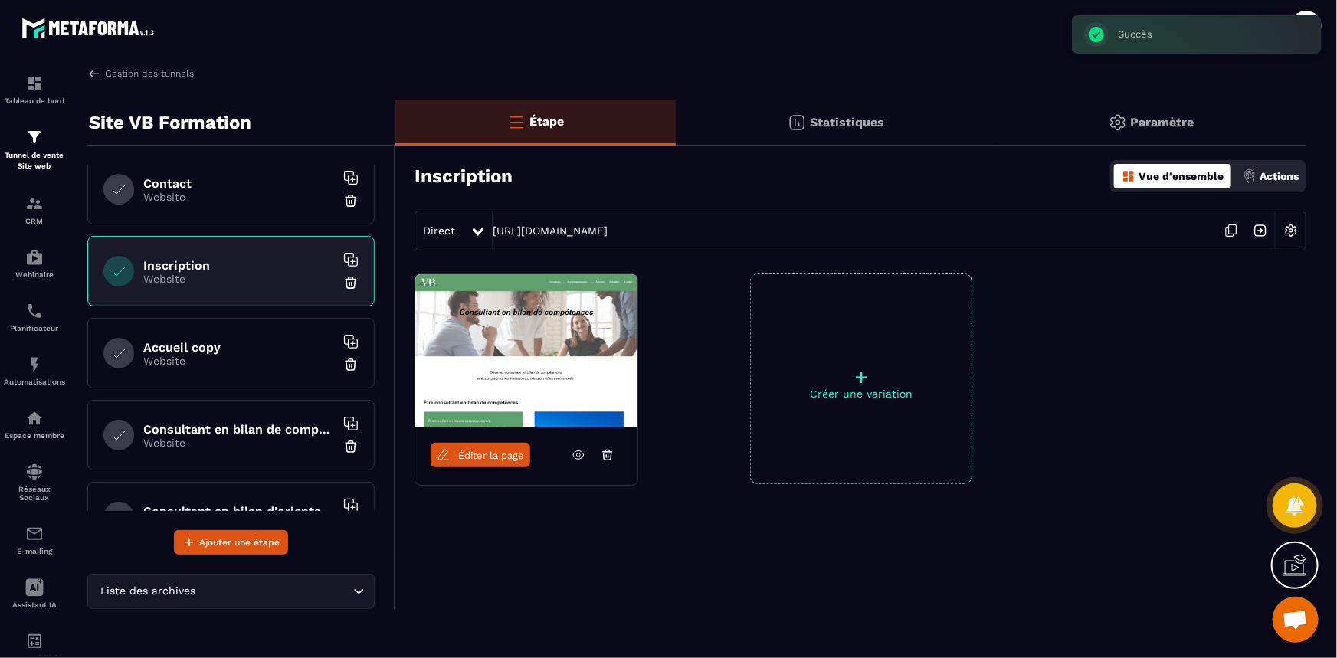
scroll to position [875, 0]
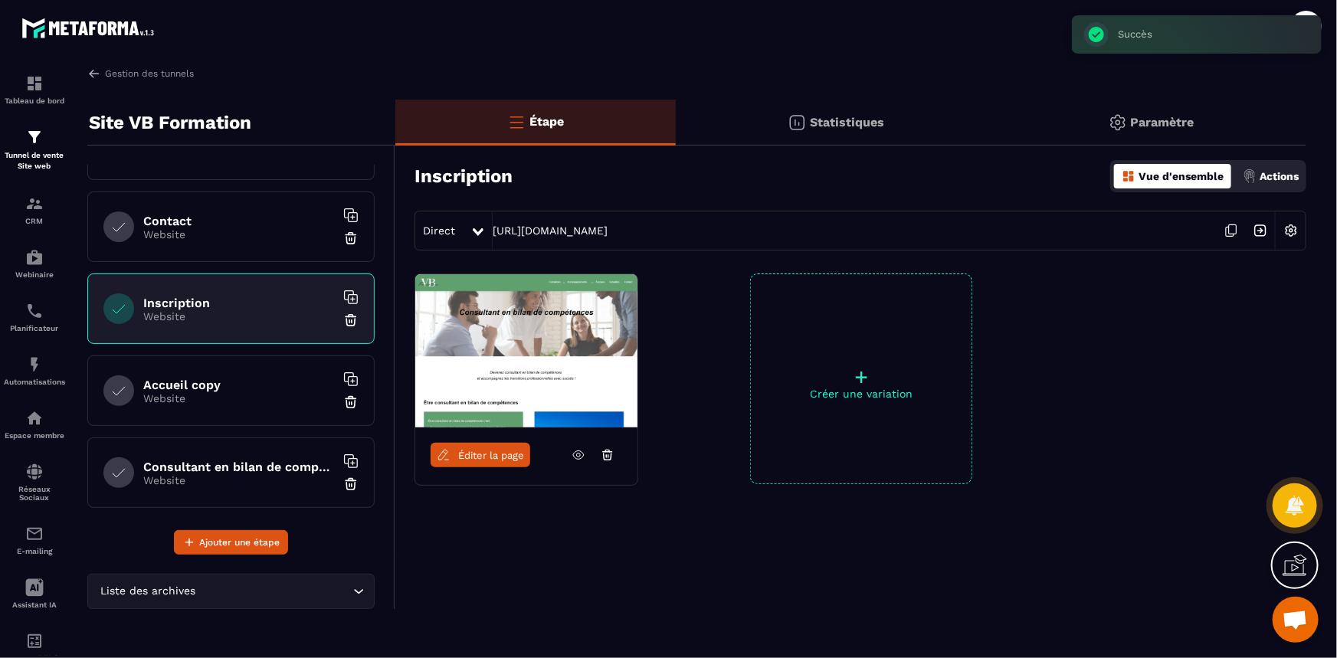
click at [224, 397] on p "Website" at bounding box center [239, 398] width 192 height 12
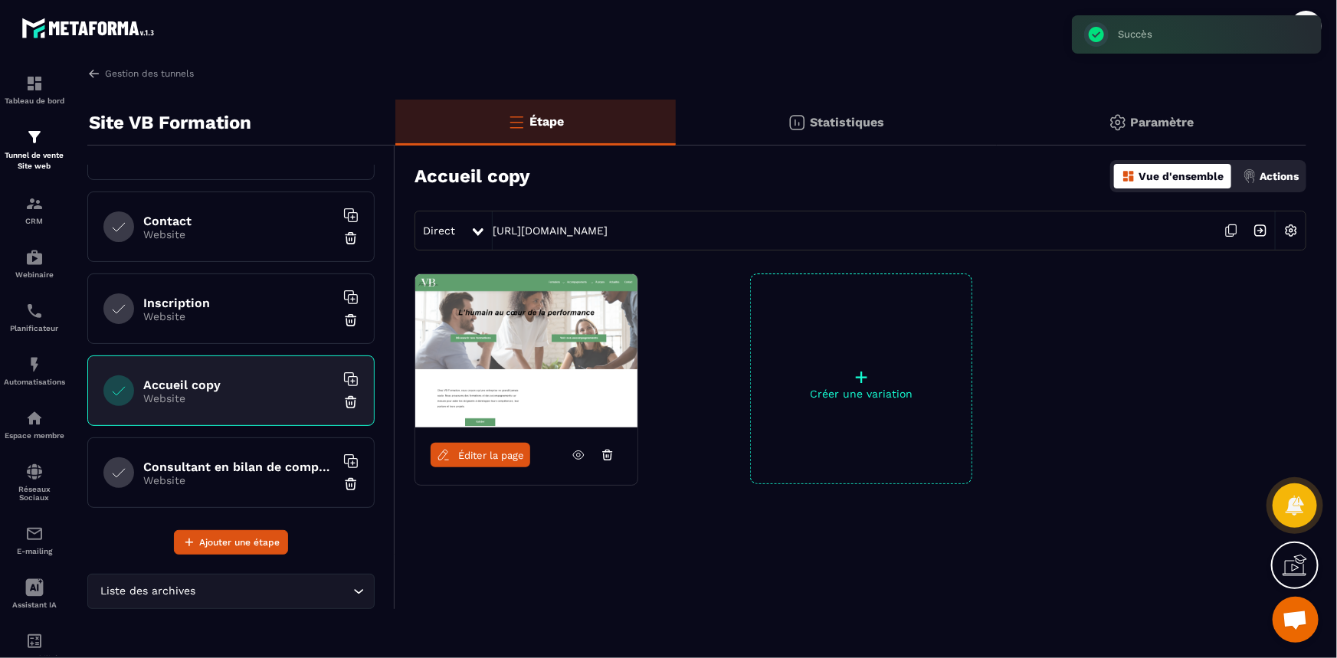
click at [480, 457] on span "Éditer la page" at bounding box center [491, 455] width 66 height 11
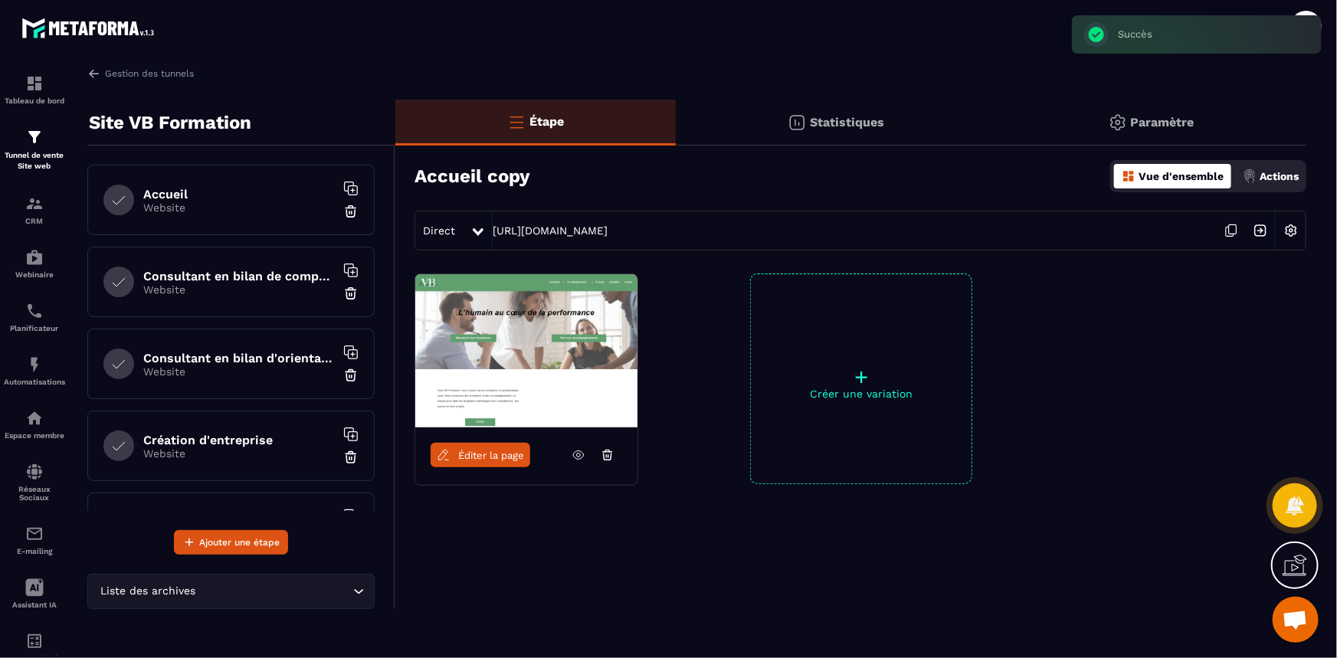
click at [172, 202] on p "Website" at bounding box center [239, 208] width 192 height 12
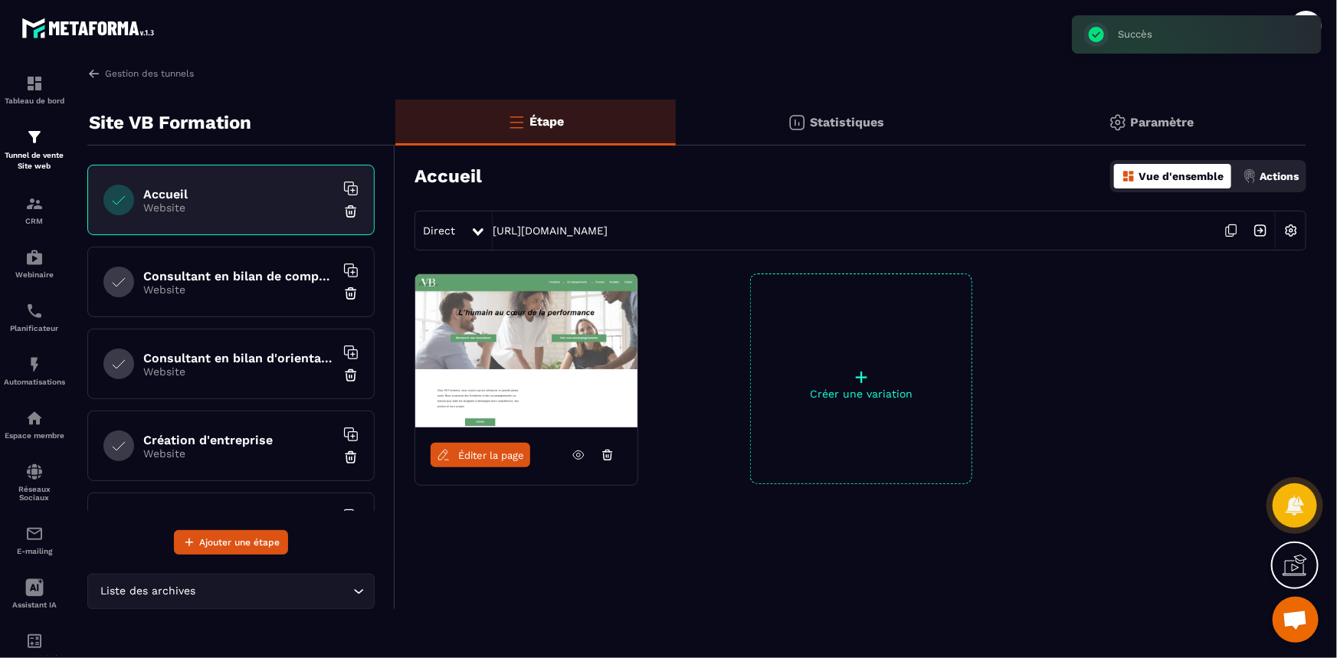
click at [477, 450] on span "Éditer la page" at bounding box center [491, 455] width 66 height 11
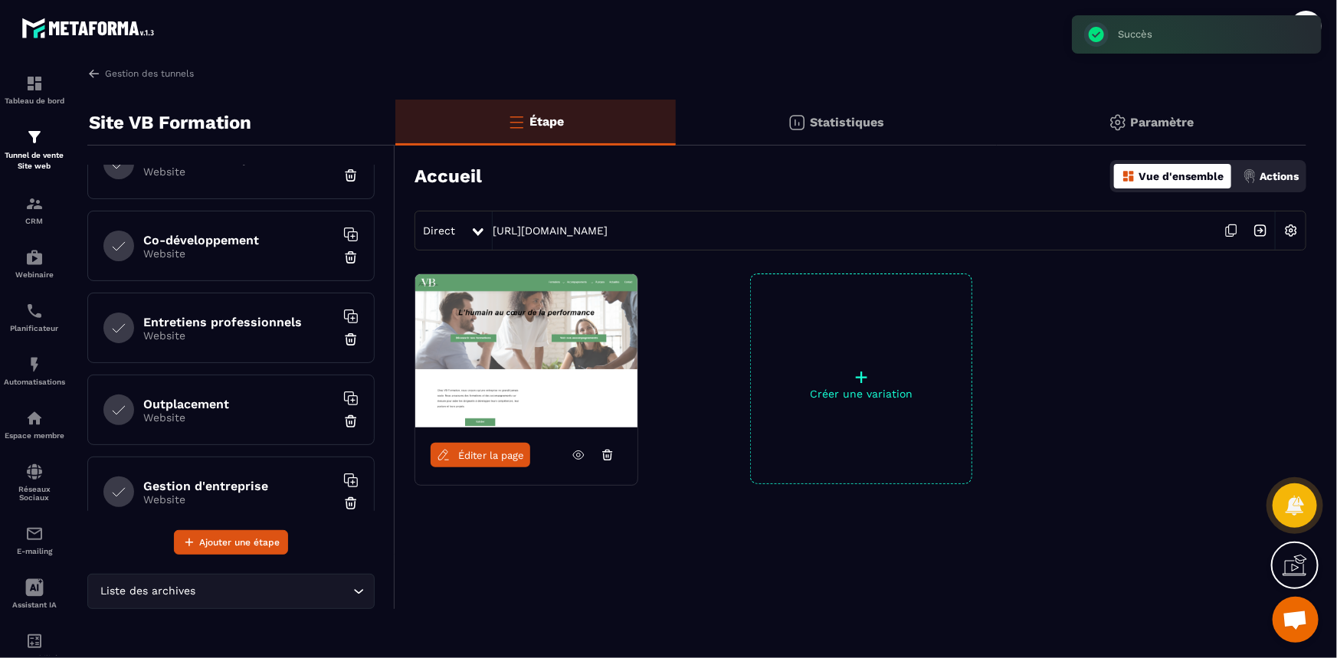
scroll to position [418, 0]
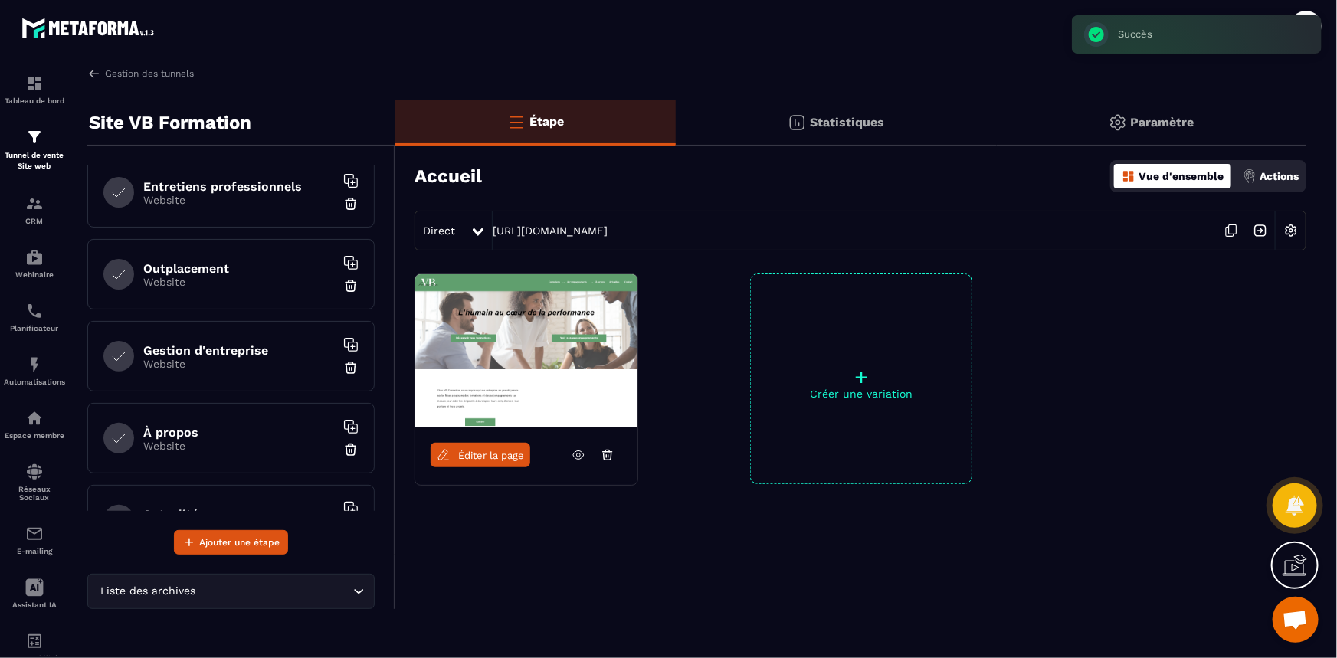
click at [220, 428] on h6 "À propos" at bounding box center [239, 432] width 192 height 15
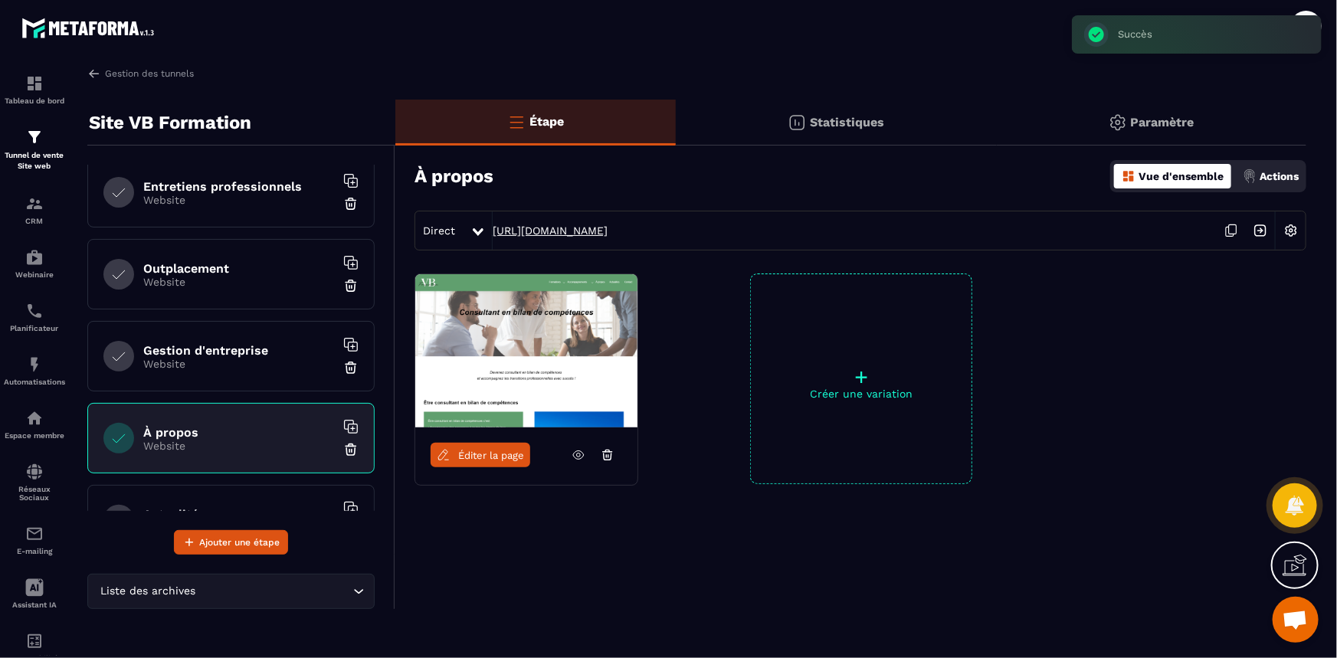
drag, startPoint x: 809, startPoint y: 231, endPoint x: 492, endPoint y: 235, distance: 317.2
click at [492, 235] on div "Direct [URL][DOMAIN_NAME]" at bounding box center [861, 231] width 892 height 40
copy link "[URL][DOMAIN_NAME]"
